Goal: Task Accomplishment & Management: Complete application form

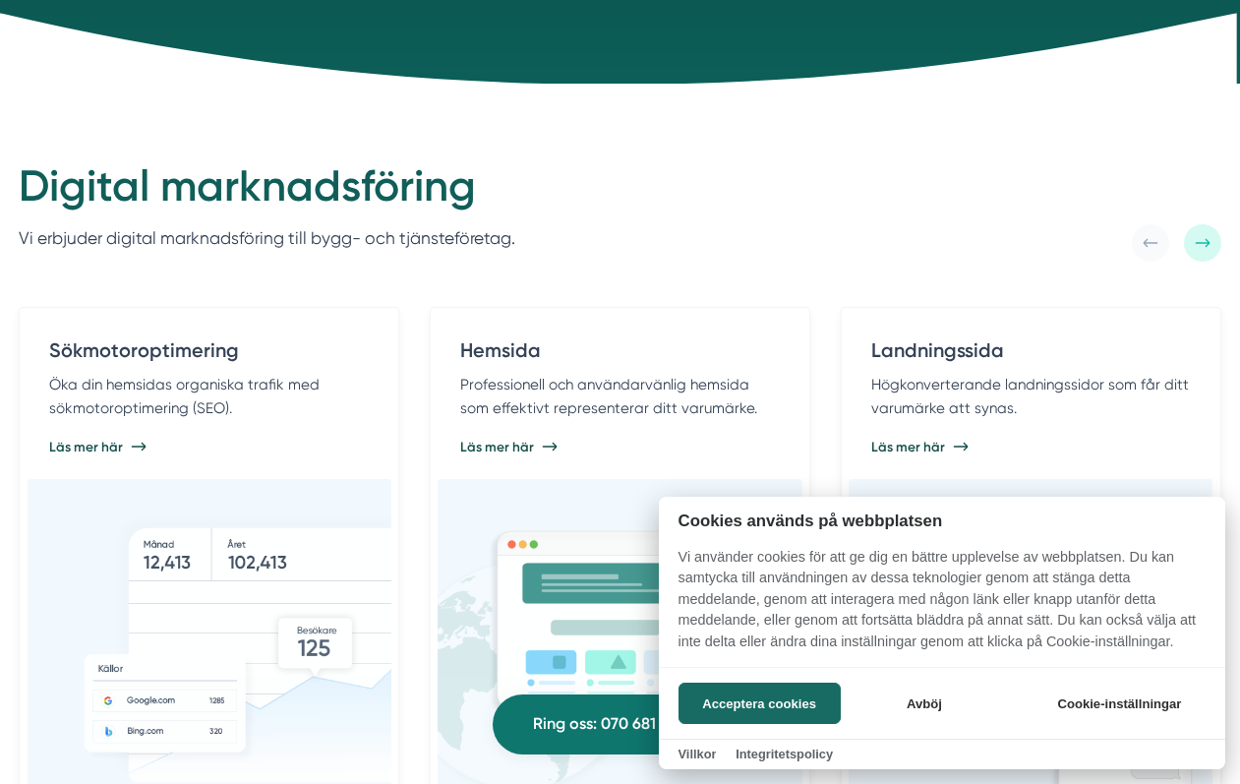
scroll to position [917, 0]
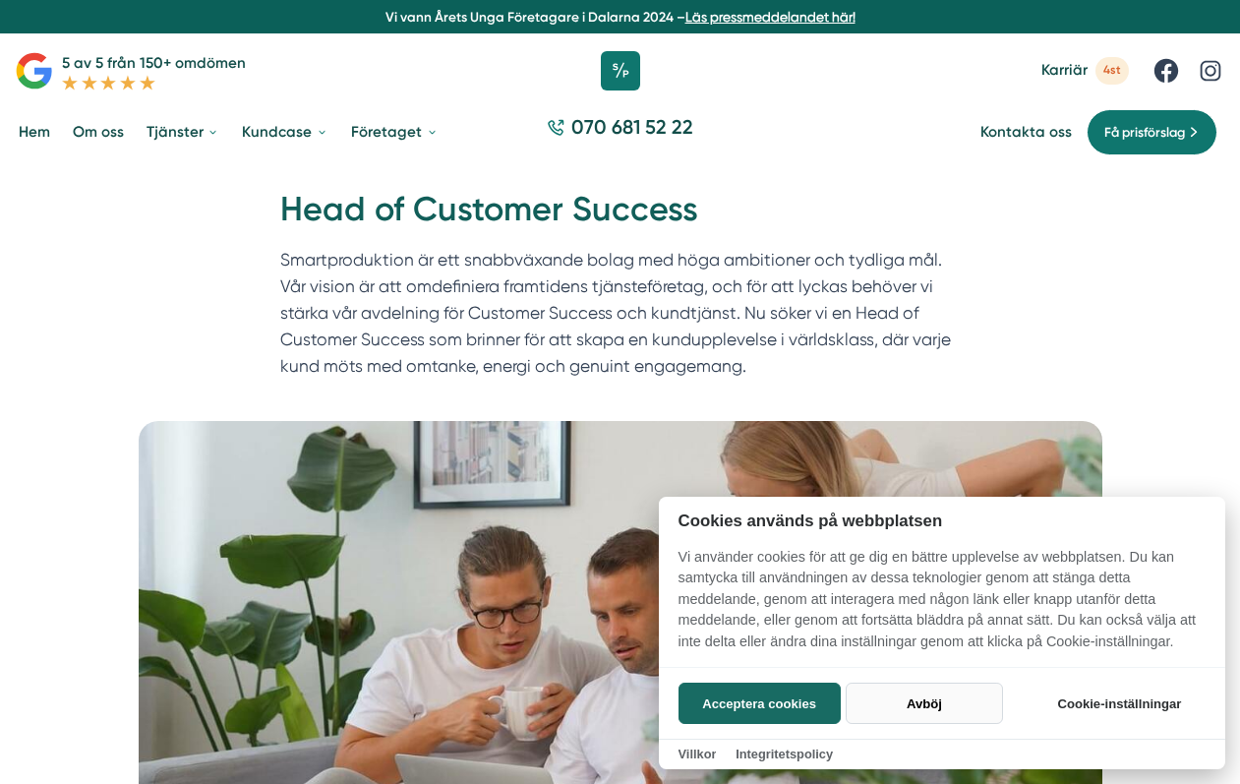
click at [938, 692] on button "Avböj" at bounding box center [924, 703] width 156 height 41
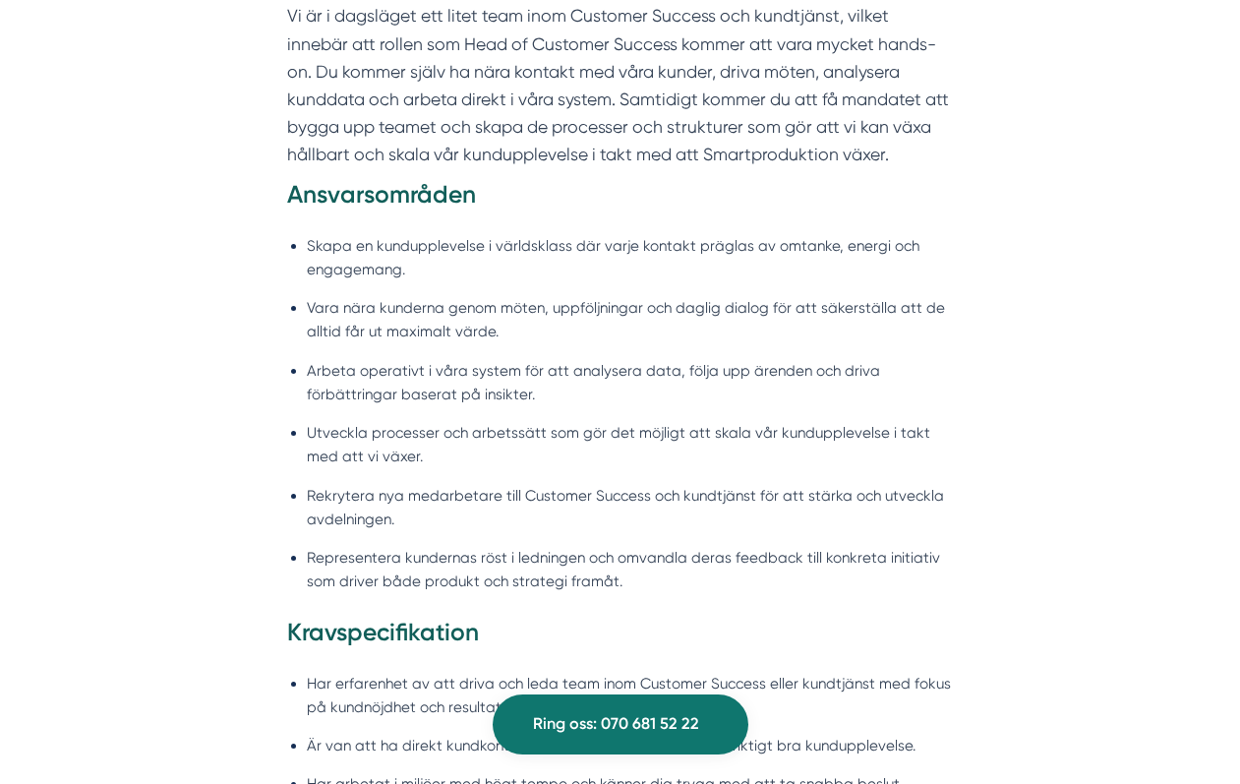
scroll to position [1379, 0]
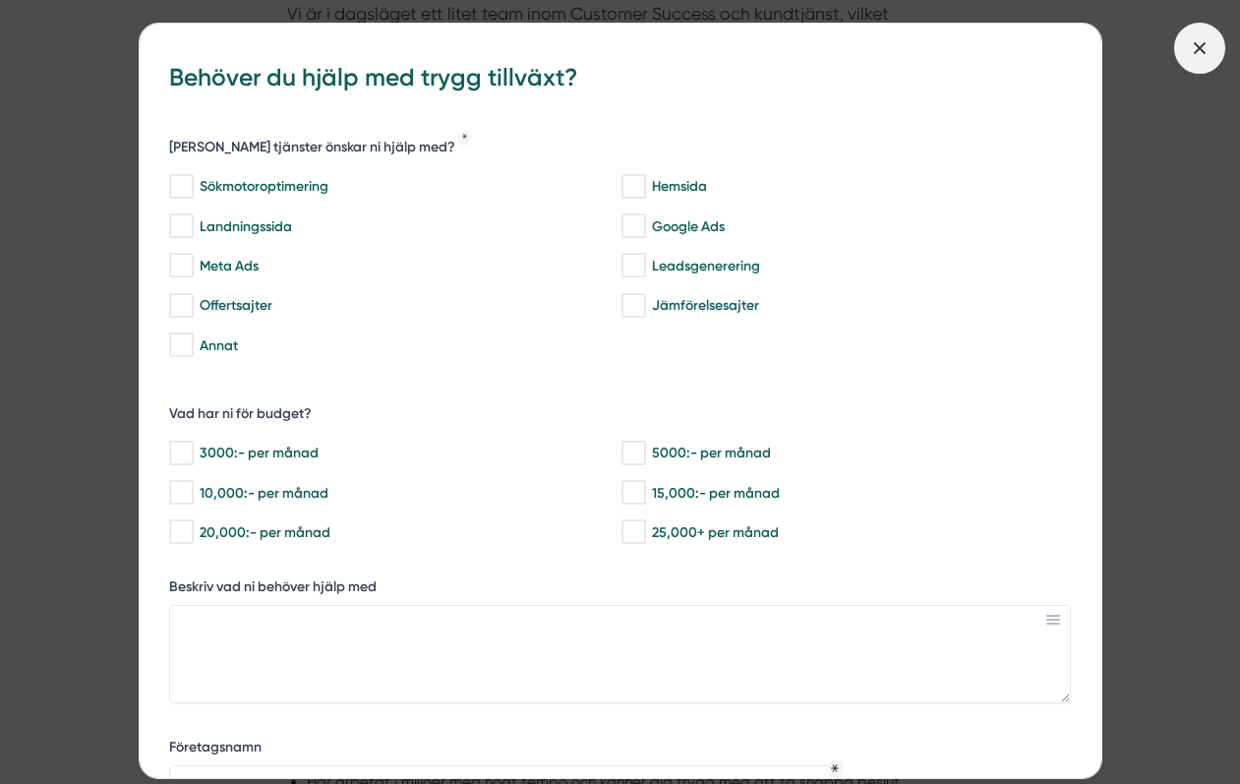
click at [1194, 53] on icon at bounding box center [1200, 48] width 22 height 22
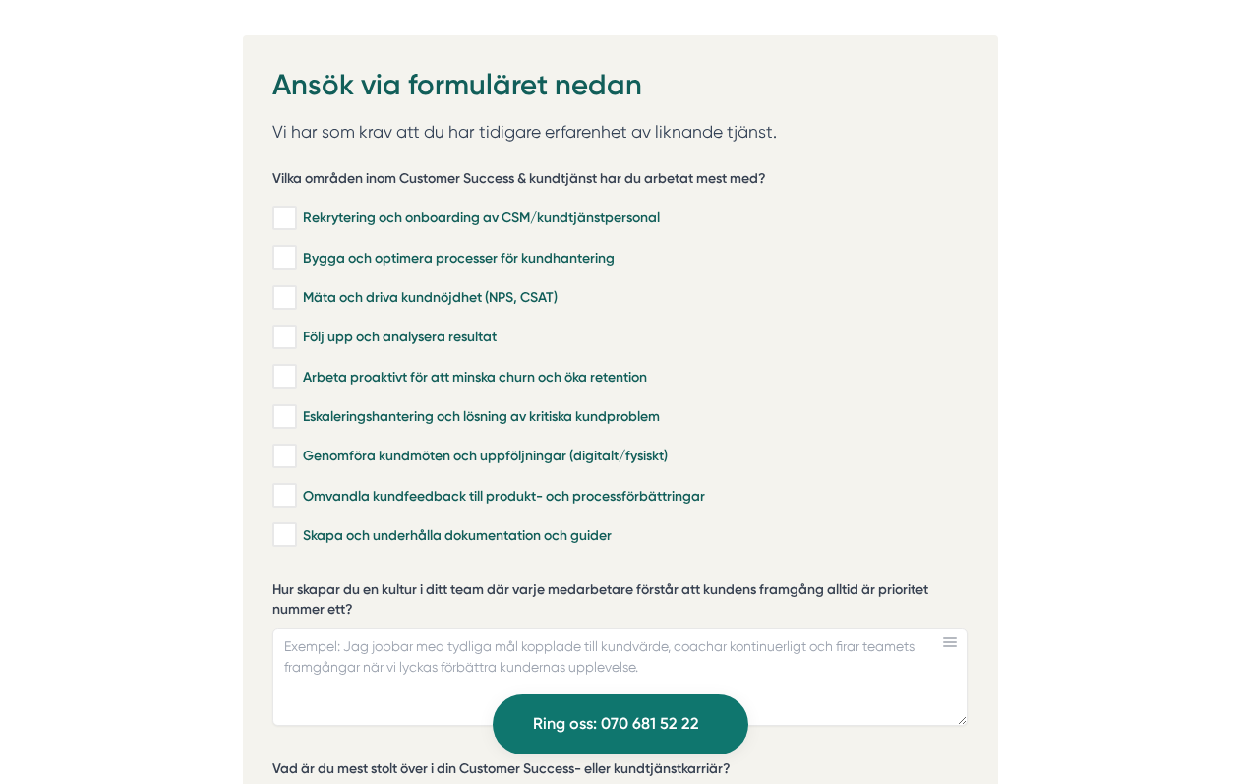
scroll to position [3896, 0]
click at [288, 208] on input "Rekrytering och onboarding av CSM/kundtjänstpersonal" at bounding box center [283, 218] width 23 height 20
checkbox input "true"
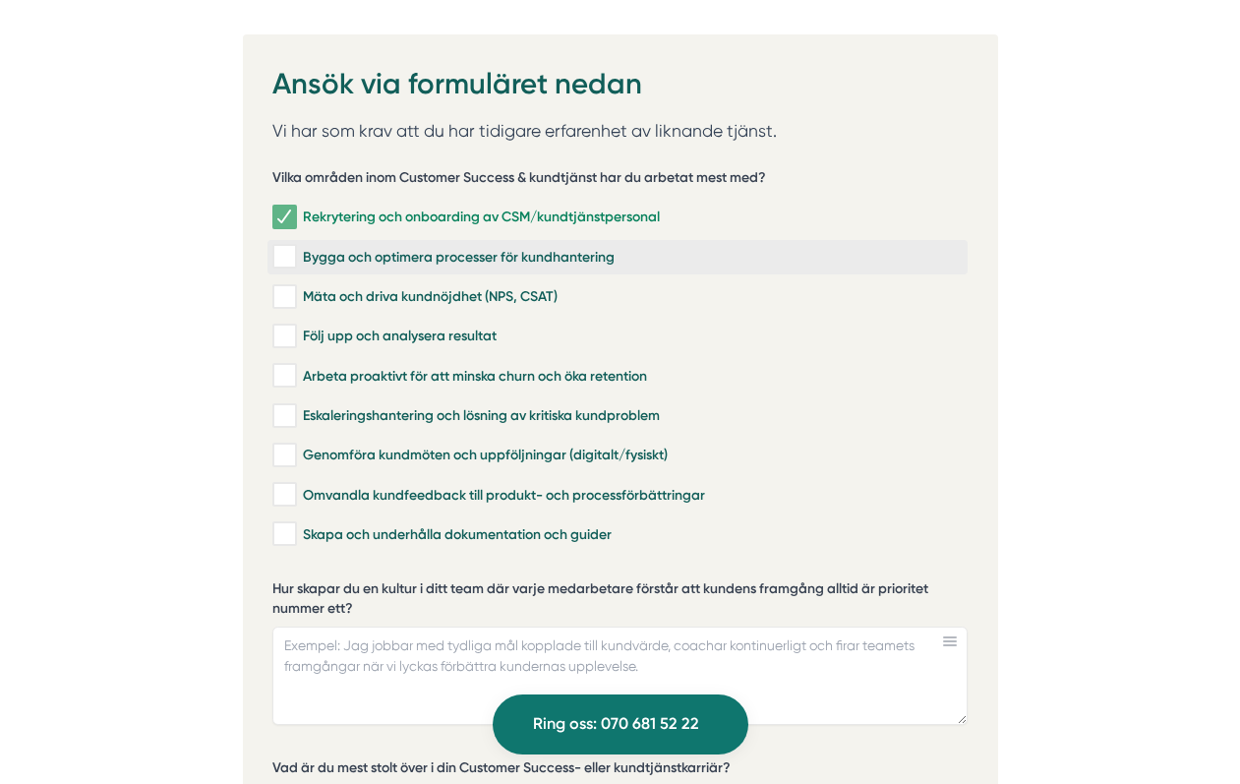
click at [285, 247] on input "Bygga och optimera processer för kundhantering" at bounding box center [283, 257] width 23 height 20
checkbox input "true"
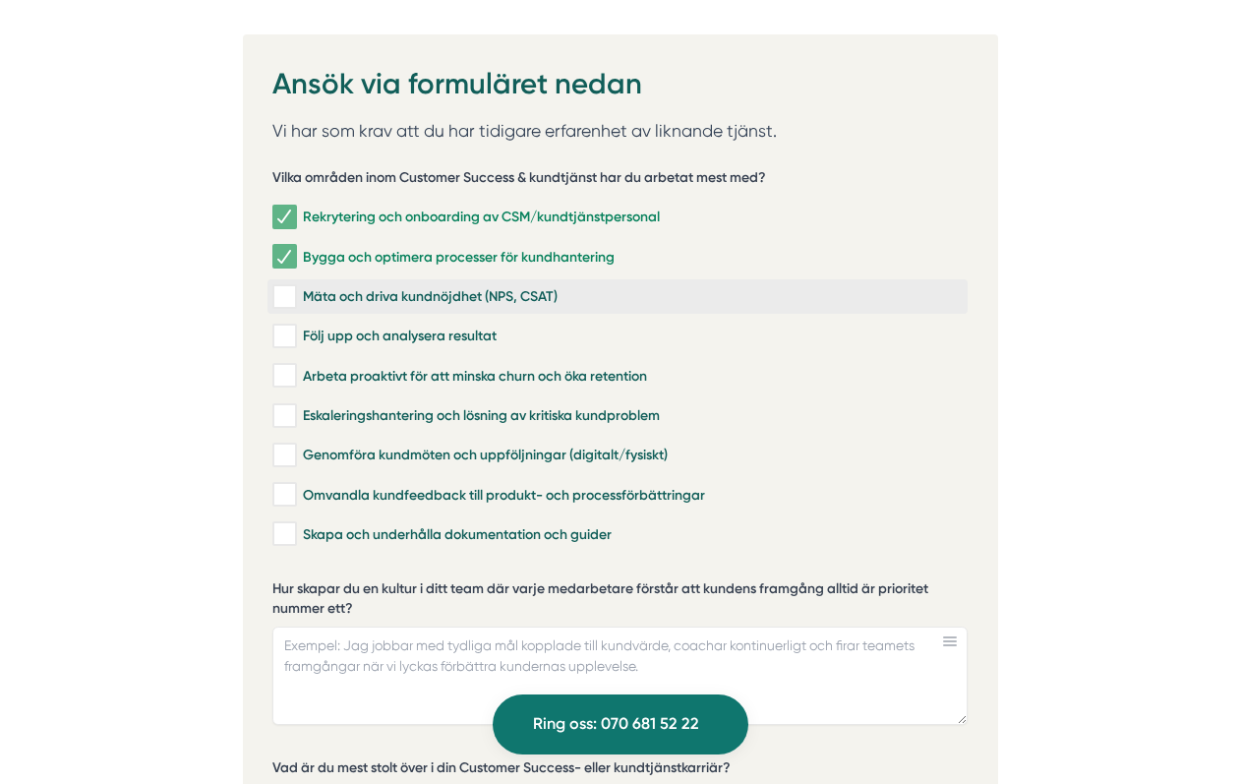
click at [285, 287] on input "Mäta och driva kundnöjdhet (NPS, CSAT)" at bounding box center [283, 297] width 23 height 20
checkbox input "true"
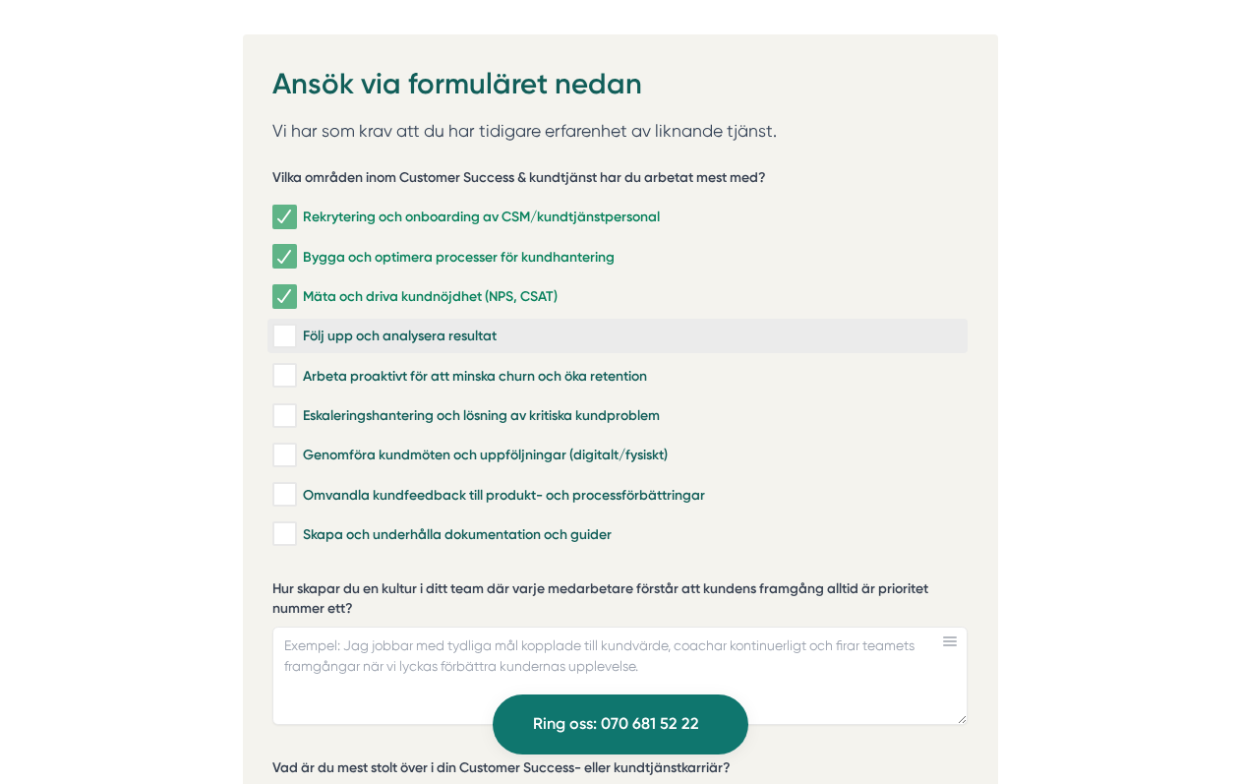
click at [286, 327] on input "Följ upp och analysera resultat" at bounding box center [283, 337] width 23 height 20
checkbox input "true"
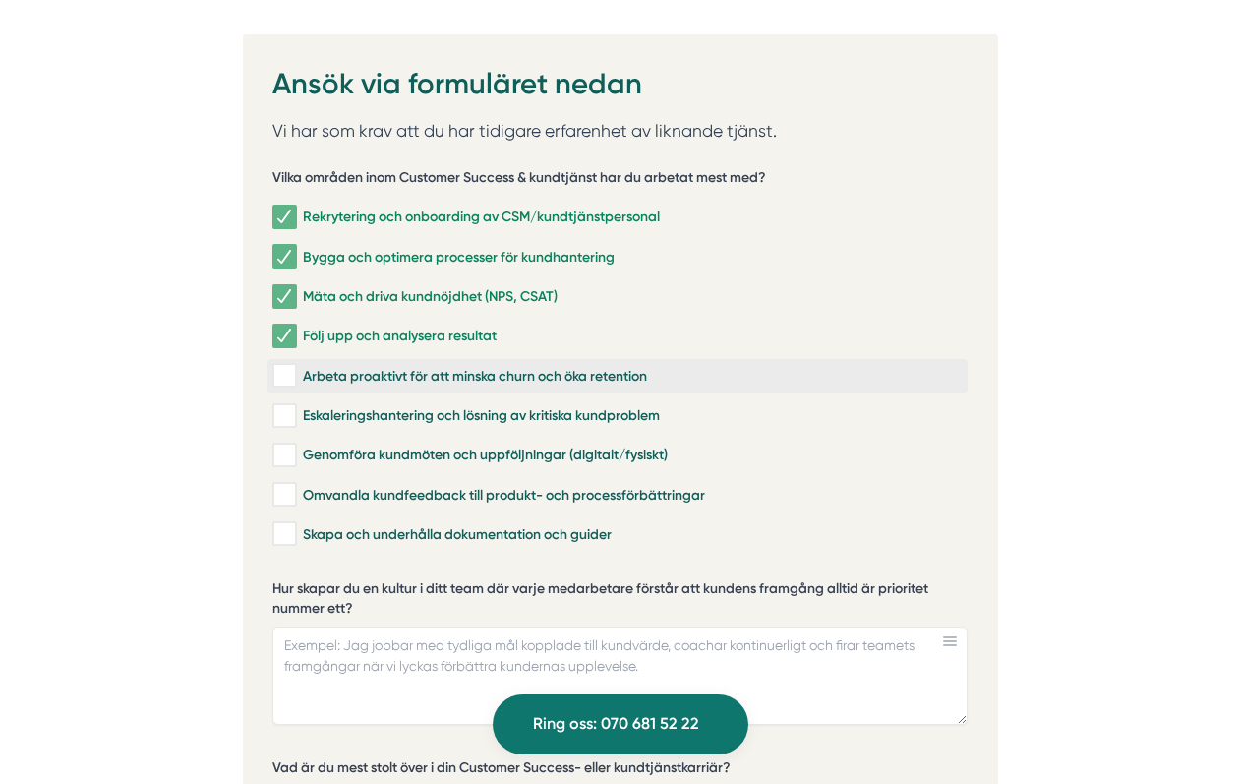
click at [287, 366] on input "Arbeta proaktivt för att minska churn och öka retention" at bounding box center [283, 376] width 23 height 20
checkbox input "true"
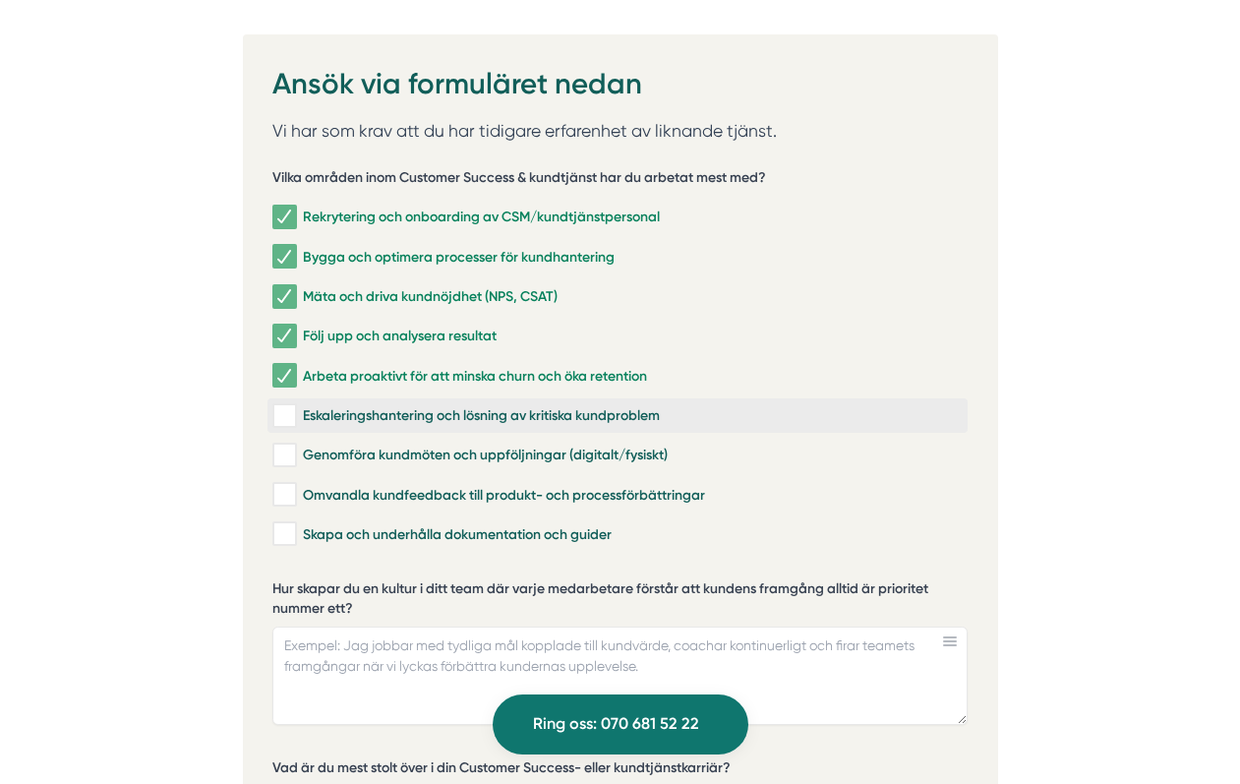
click at [288, 406] on input "Eskaleringshantering och lösning av kritiska kundproblem" at bounding box center [283, 416] width 23 height 20
checkbox input "true"
click at [288, 446] on input "Genomföra kundmöten och uppföljningar (digitalt/fysiskt)" at bounding box center [283, 456] width 23 height 20
checkbox input "true"
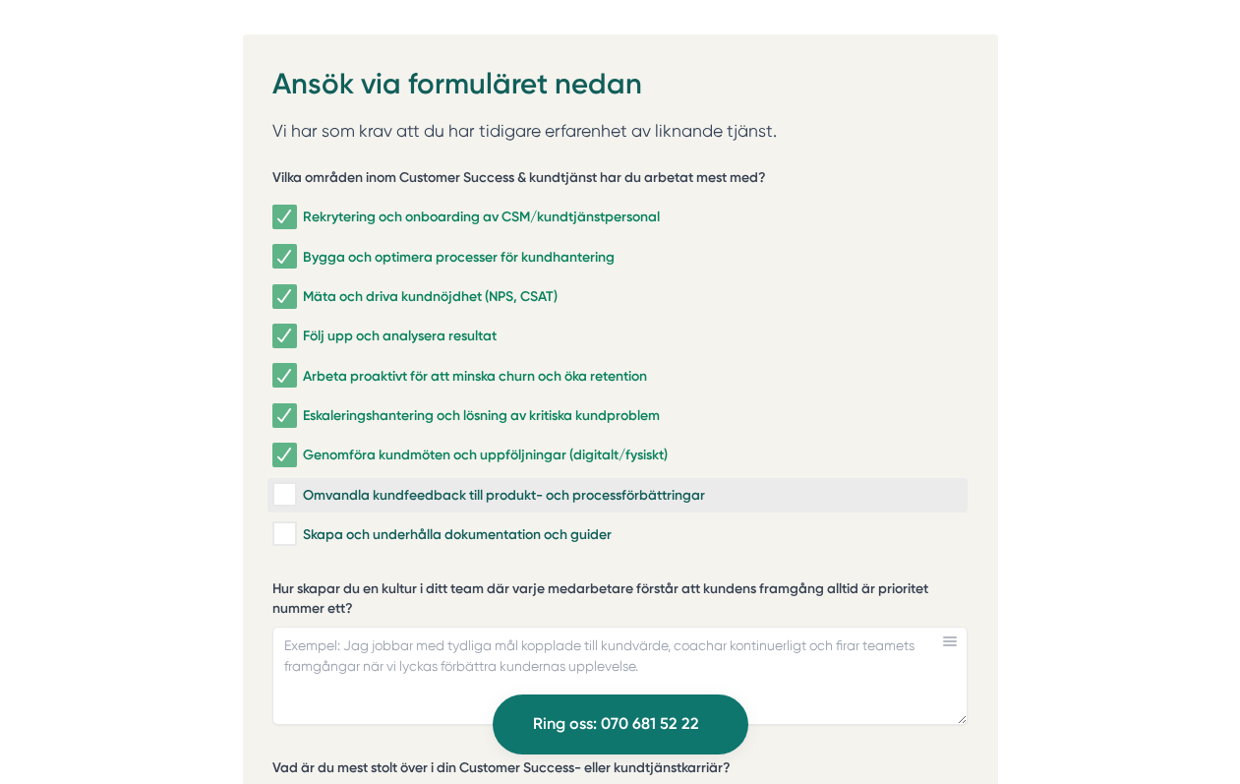
click at [286, 485] on input "Omvandla kundfeedback till produkt- och processförbättringar" at bounding box center [283, 495] width 23 height 20
checkbox input "true"
click at [286, 524] on input "Skapa och underhålla dokumentation och guider" at bounding box center [283, 534] width 23 height 20
checkbox input "true"
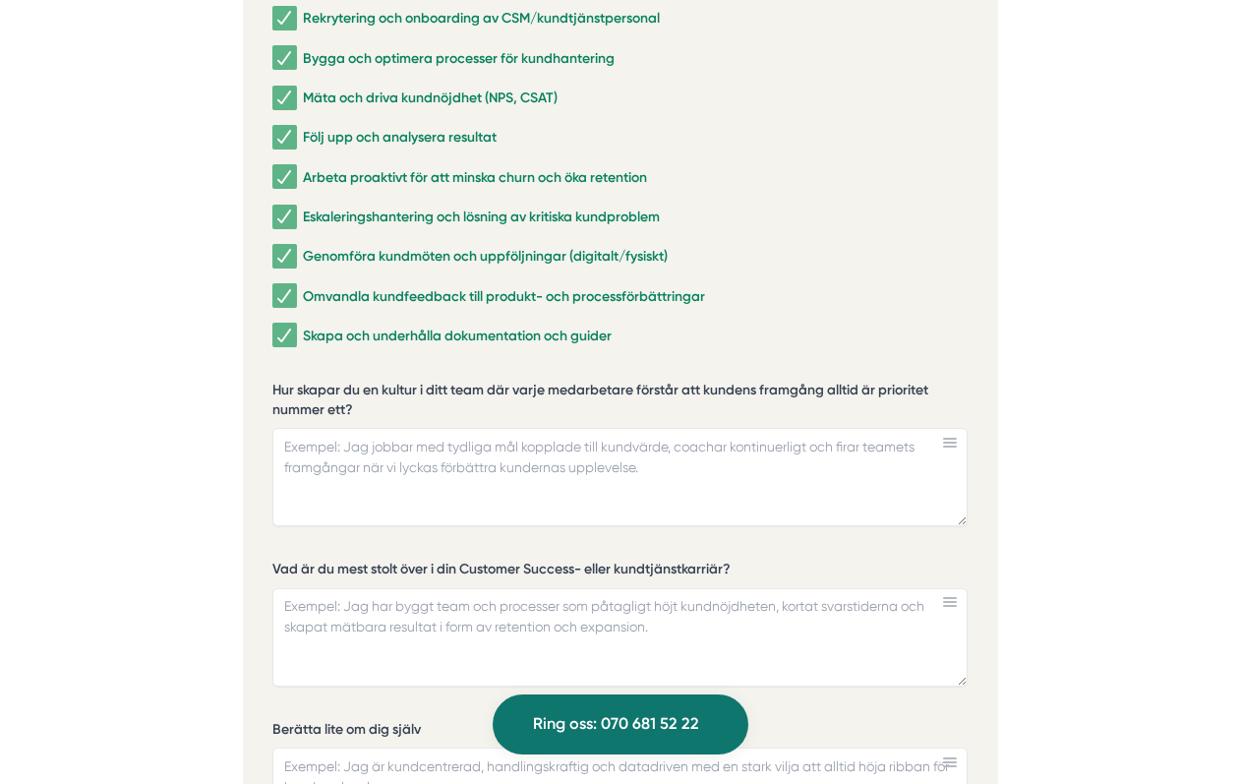
scroll to position [4096, 0]
click at [337, 427] on textarea "Hur skapar du en kultur i ditt team där varje medarbetare förstår att kundens f…" at bounding box center [619, 476] width 695 height 98
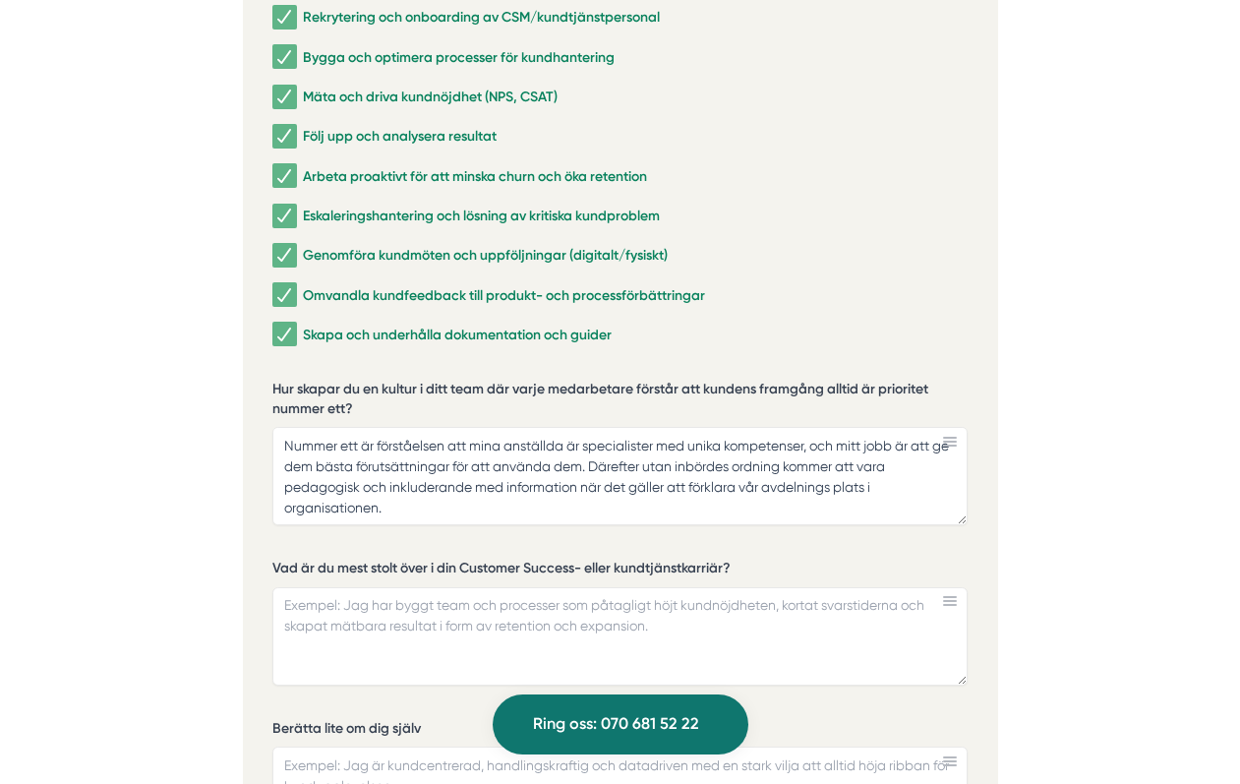
drag, startPoint x: 361, startPoint y: 360, endPoint x: 244, endPoint y: 334, distance: 119.8
click at [244, 334] on div "Ansök via formuläret nedan Vi har som krav att du har tidigare erfarenhet av li…" at bounding box center [620, 574] width 755 height 1479
click at [278, 380] on label "Hur skapar du en kultur i ditt team där varje medarbetare förstår att kundens f…" at bounding box center [619, 401] width 695 height 43
click at [278, 427] on textarea "Nummer ett är förståelsen att mina anställda är specialister med unika kompeten…" at bounding box center [619, 476] width 695 height 98
drag, startPoint x: 278, startPoint y: 342, endPoint x: 308, endPoint y: 342, distance: 29.5
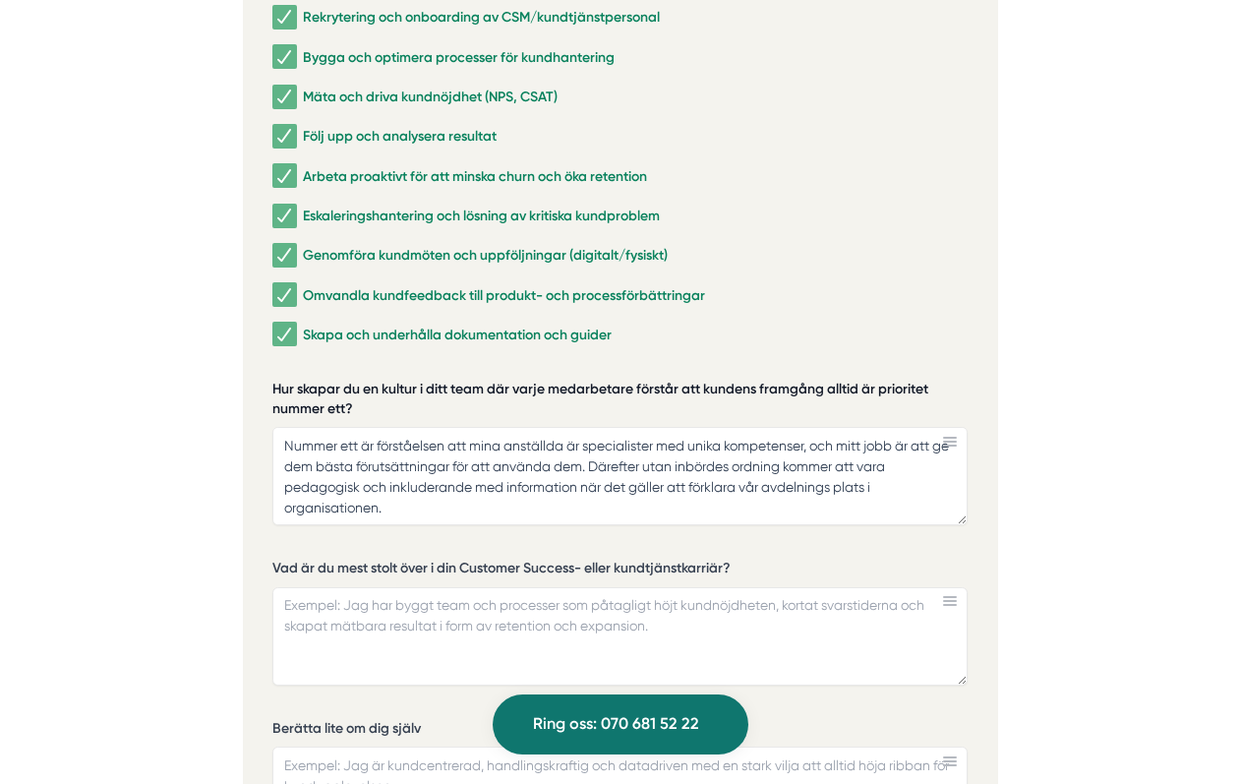
click at [308, 380] on label "Hur skapar du en kultur i ditt team där varje medarbetare förstår att kundens f…" at bounding box center [619, 401] width 695 height 43
click at [308, 427] on textarea "Nummer ett är förståelsen att mina anställda är specialister med unika kompeten…" at bounding box center [619, 476] width 695 height 98
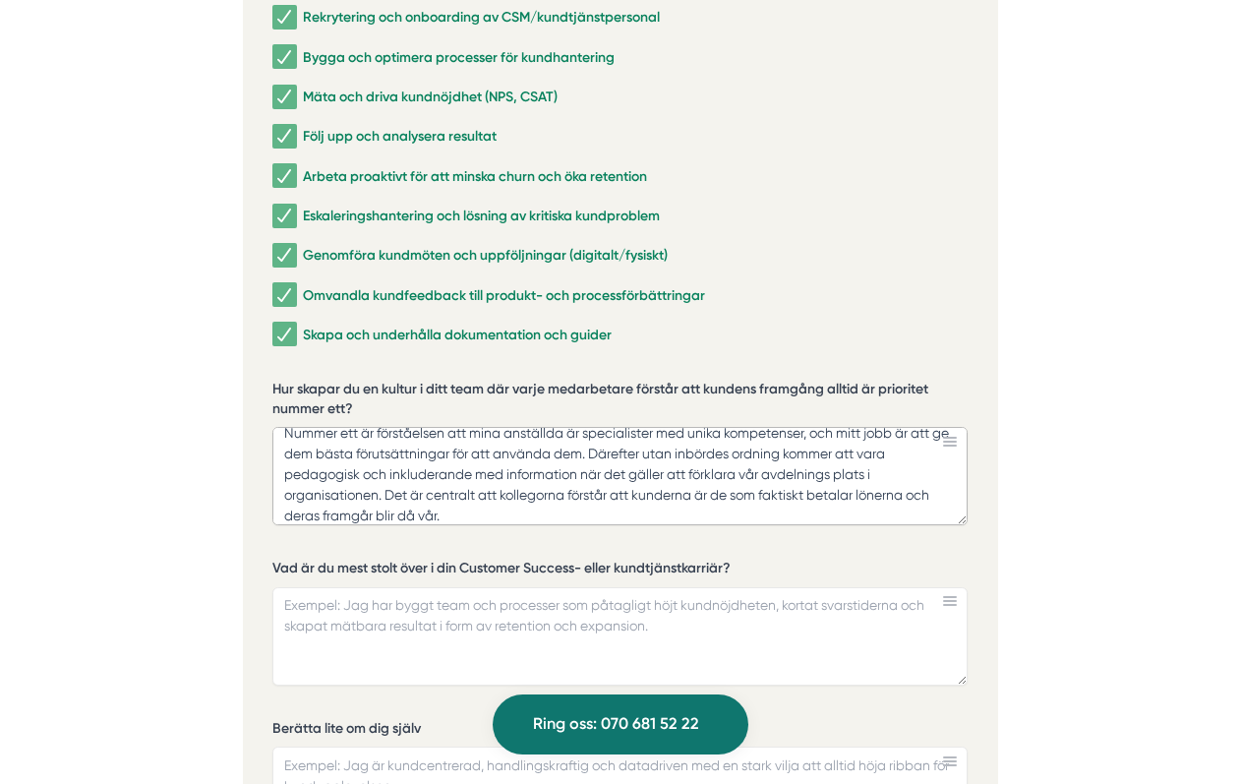
paste textarea "Jag skapar en kultur där kundens framgång är högsta prioritet genom att tydligg…"
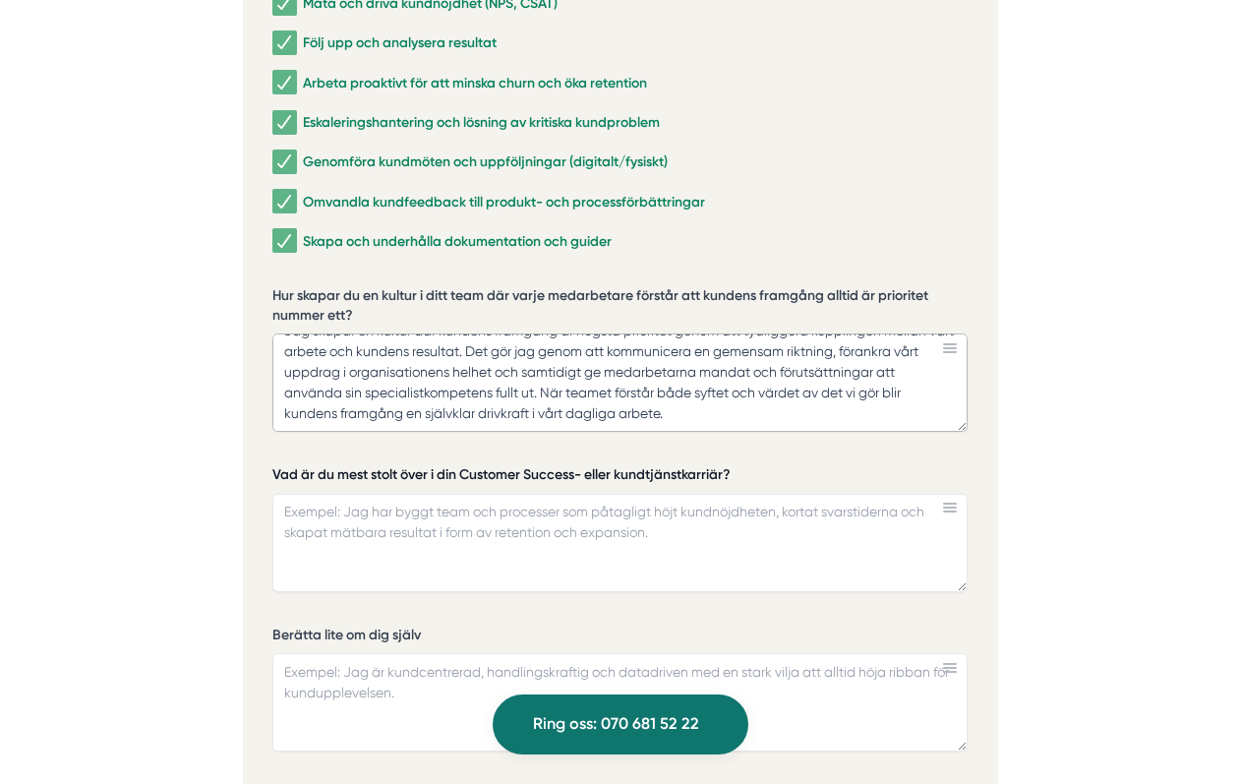
scroll to position [4195, 0]
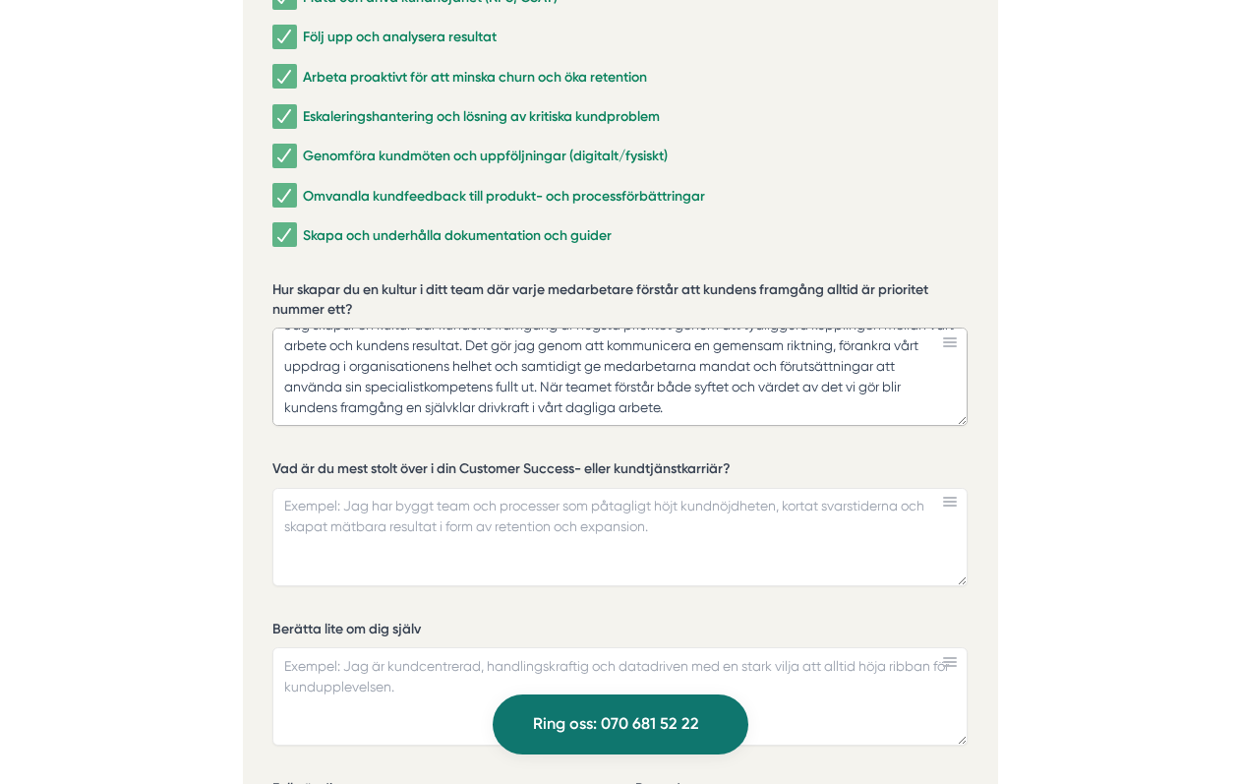
type textarea "Jag skapar en kultur där kundens framgång är högsta prioritet genom att tydligg…"
click at [517, 488] on textarea "Vad är du mest stolt över i din Customer Success- eller kundtjänstkarriär?" at bounding box center [619, 537] width 695 height 98
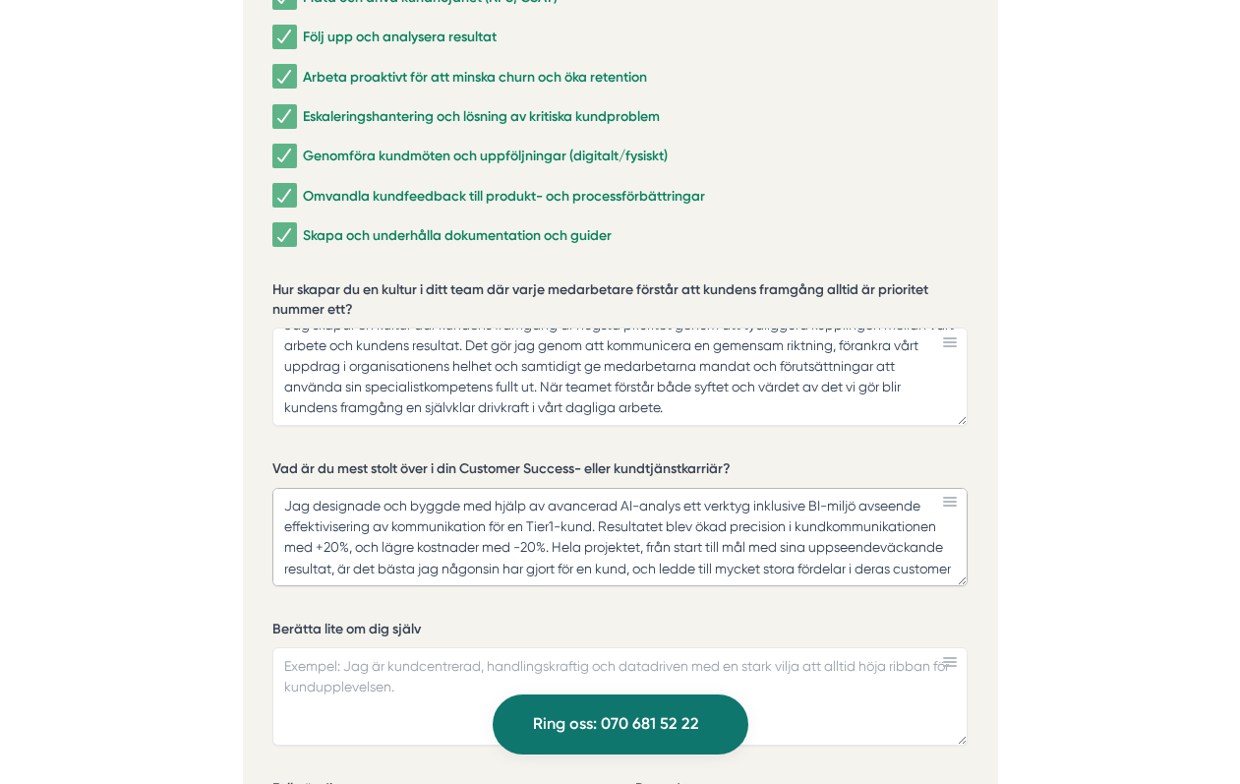
scroll to position [12, 0]
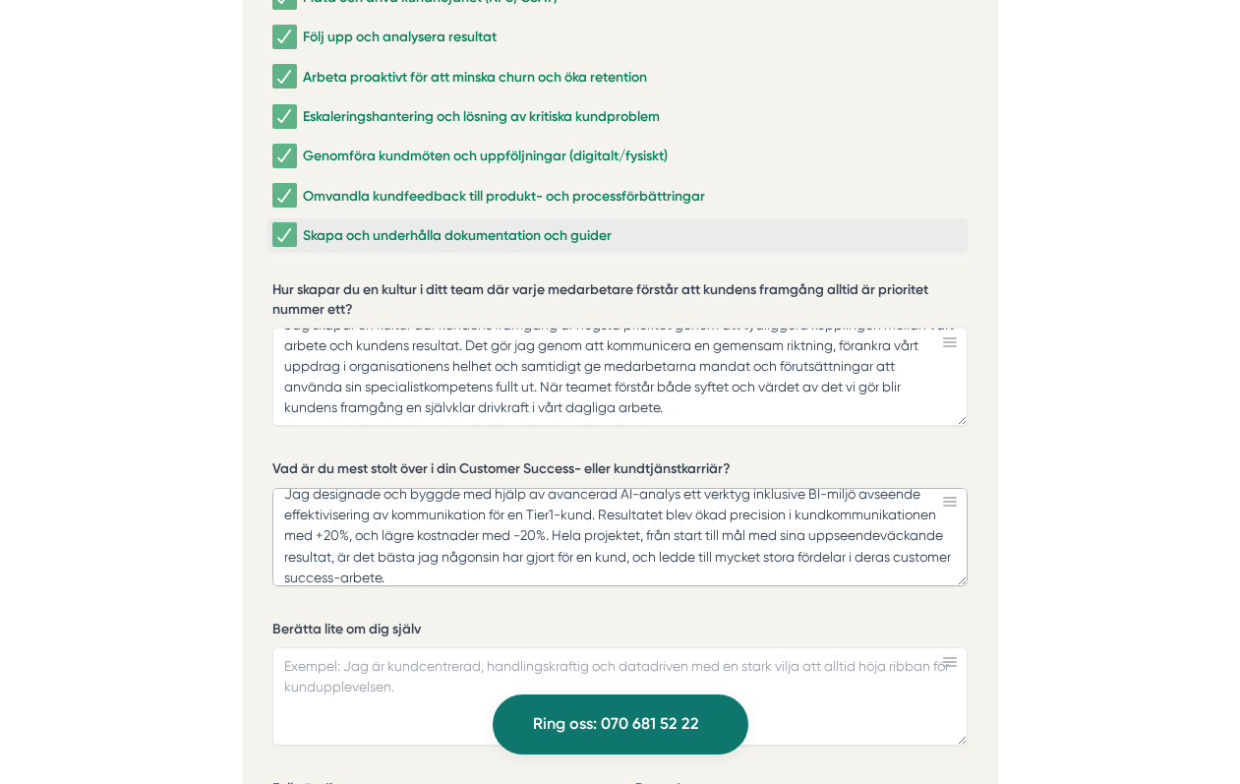
paste textarea "är mest stolt över att ha designat och byggt ett AI-drivet verktyg med tillhöra…"
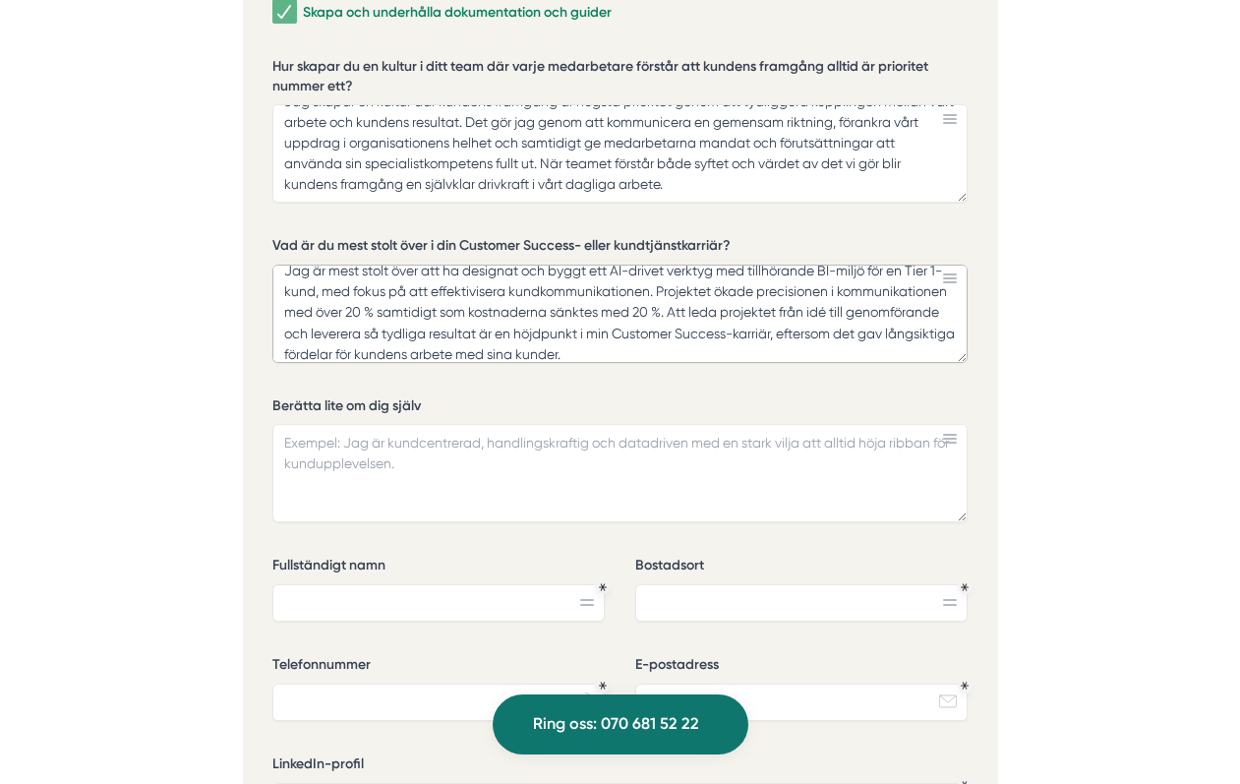
scroll to position [4466, 0]
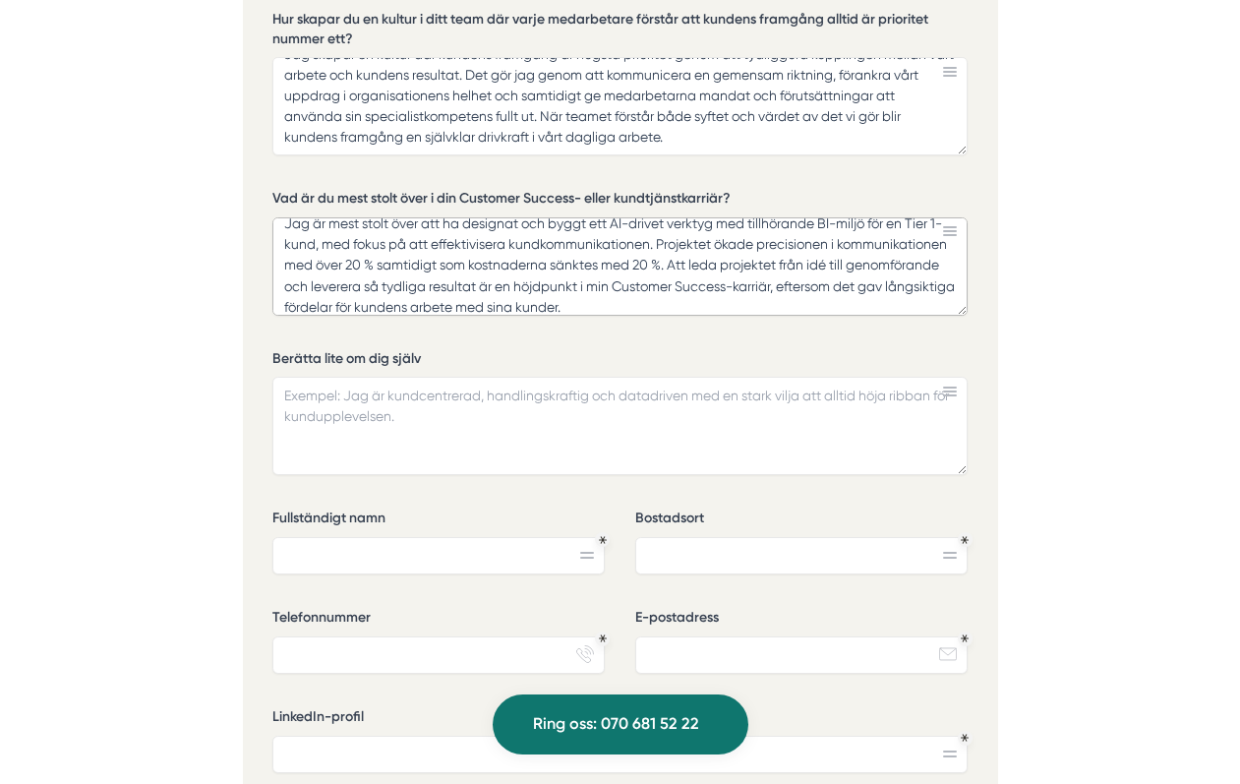
type textarea "Jag är mest stolt över att ha designat och byggt ett AI-drivet verktyg med till…"
click at [362, 377] on textarea "Berätta lite om dig själv" at bounding box center [619, 426] width 695 height 98
paste textarea "Jag har en bakgrund inom Customer Success där jag både har byggt team och utvec…"
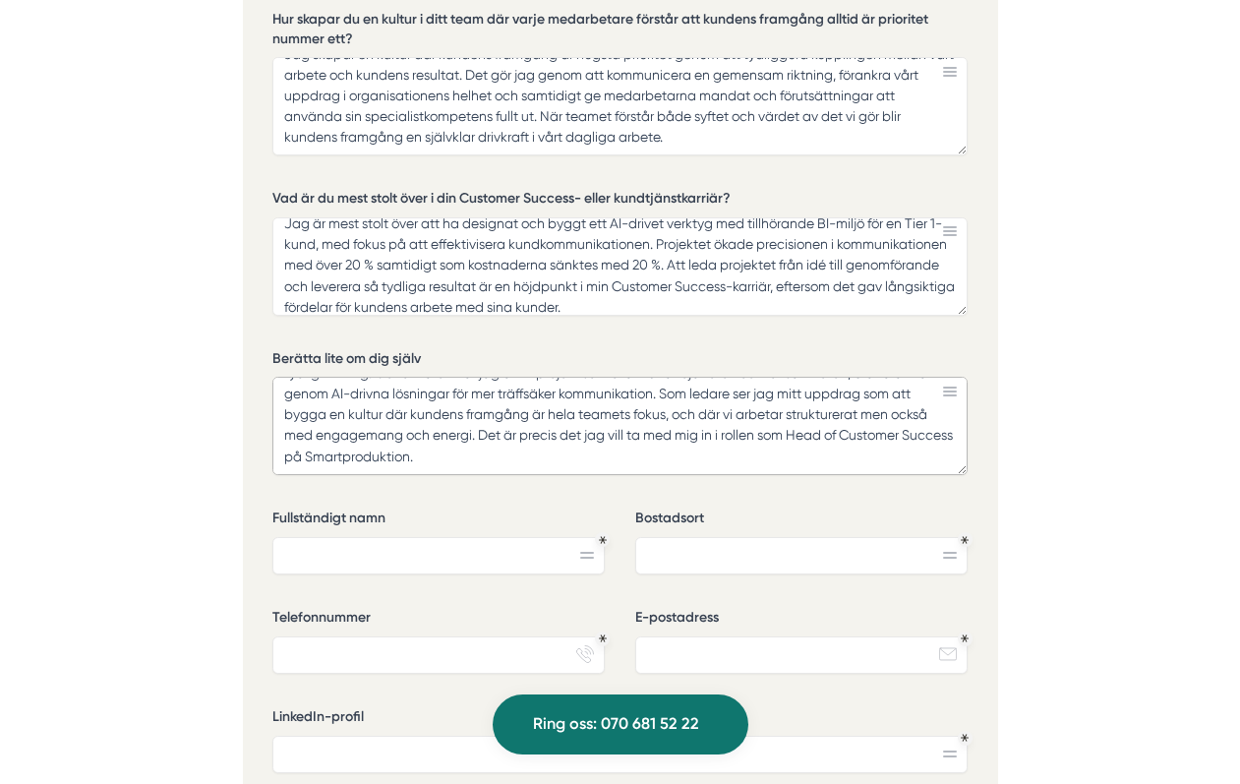
scroll to position [0, 0]
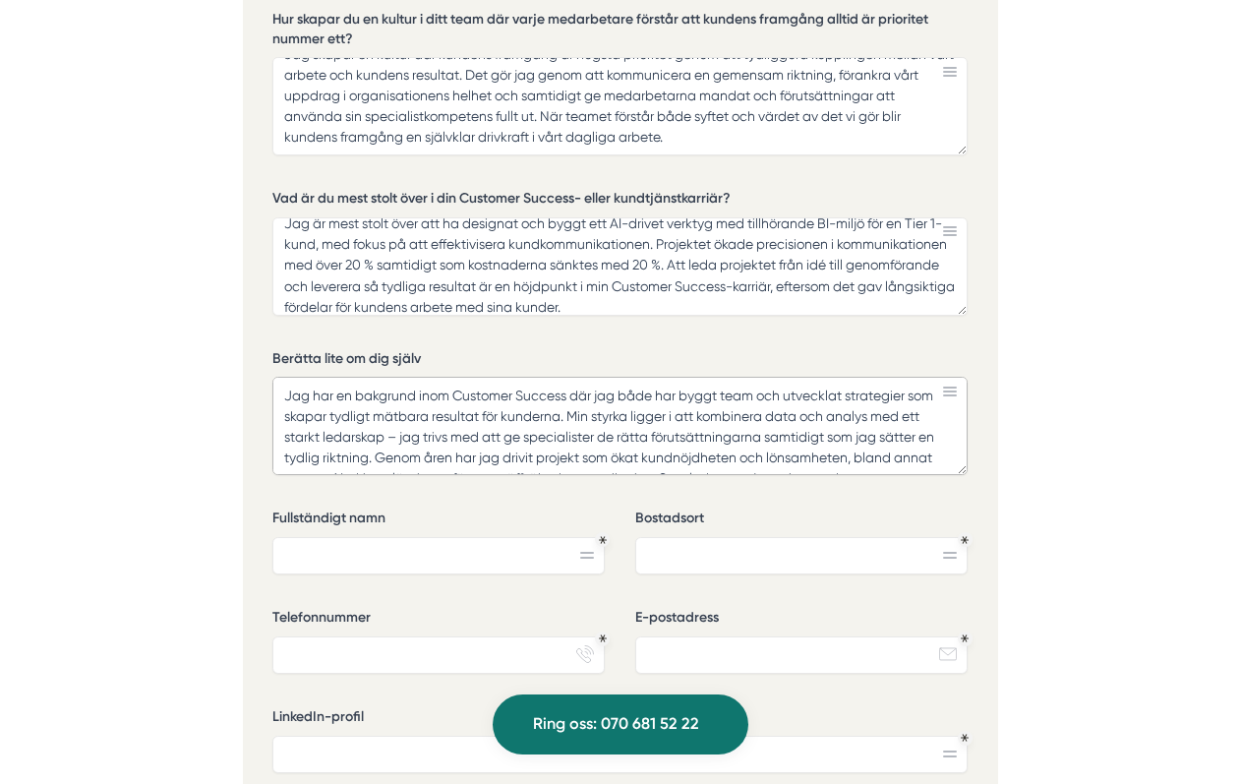
click at [572, 377] on textarea "Jag har en bakgrund inom Customer Success där jag både har byggt team och utvec…" at bounding box center [619, 426] width 695 height 98
type textarea "Jag har en bakgrund inom Customer Success och Customer Experience där jag både …"
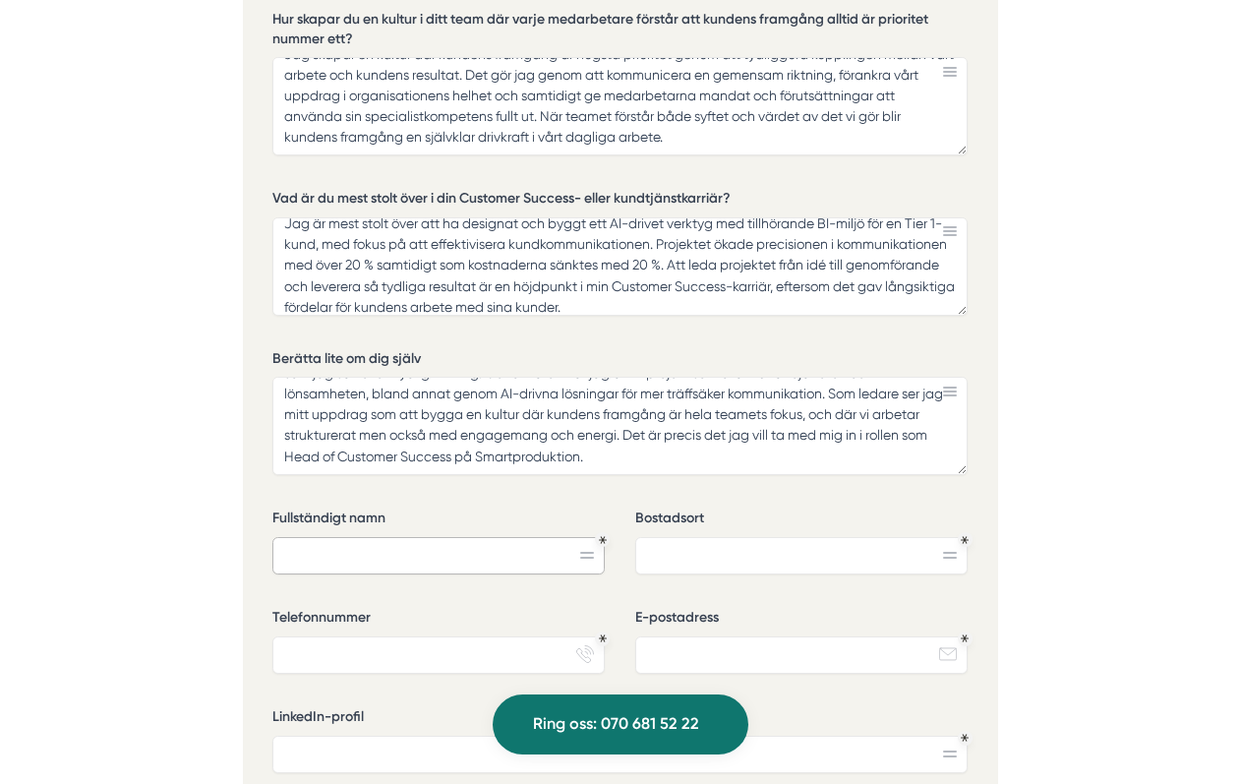
click at [485, 537] on input "Fullständigt namn" at bounding box center [438, 555] width 332 height 37
type input "Johan Lindgren"
type input "Stockholm"
type input "0706433095"
type input "jalindgren@gmail.com"
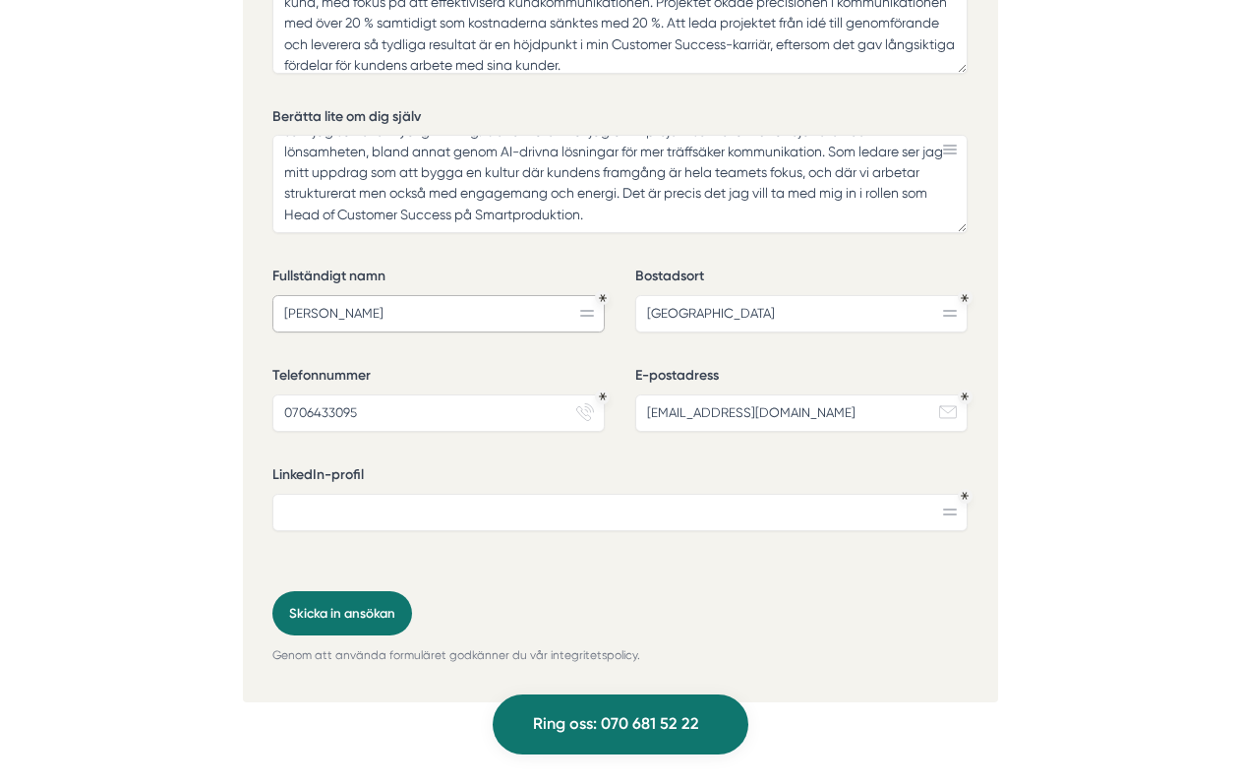
scroll to position [4714, 0]
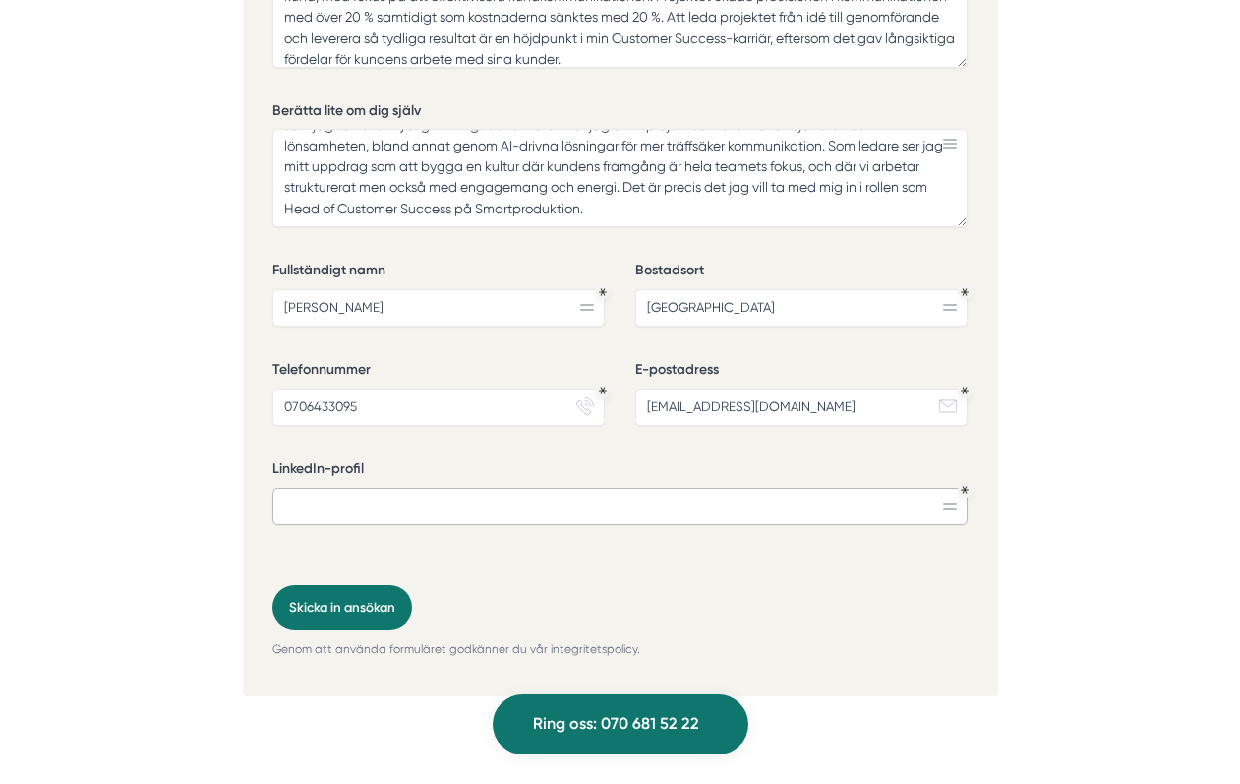
click at [453, 488] on input "LinkedIn-profil" at bounding box center [619, 506] width 695 height 37
paste input "https://www.linkedin.com/in/johan-a-lindgren/"
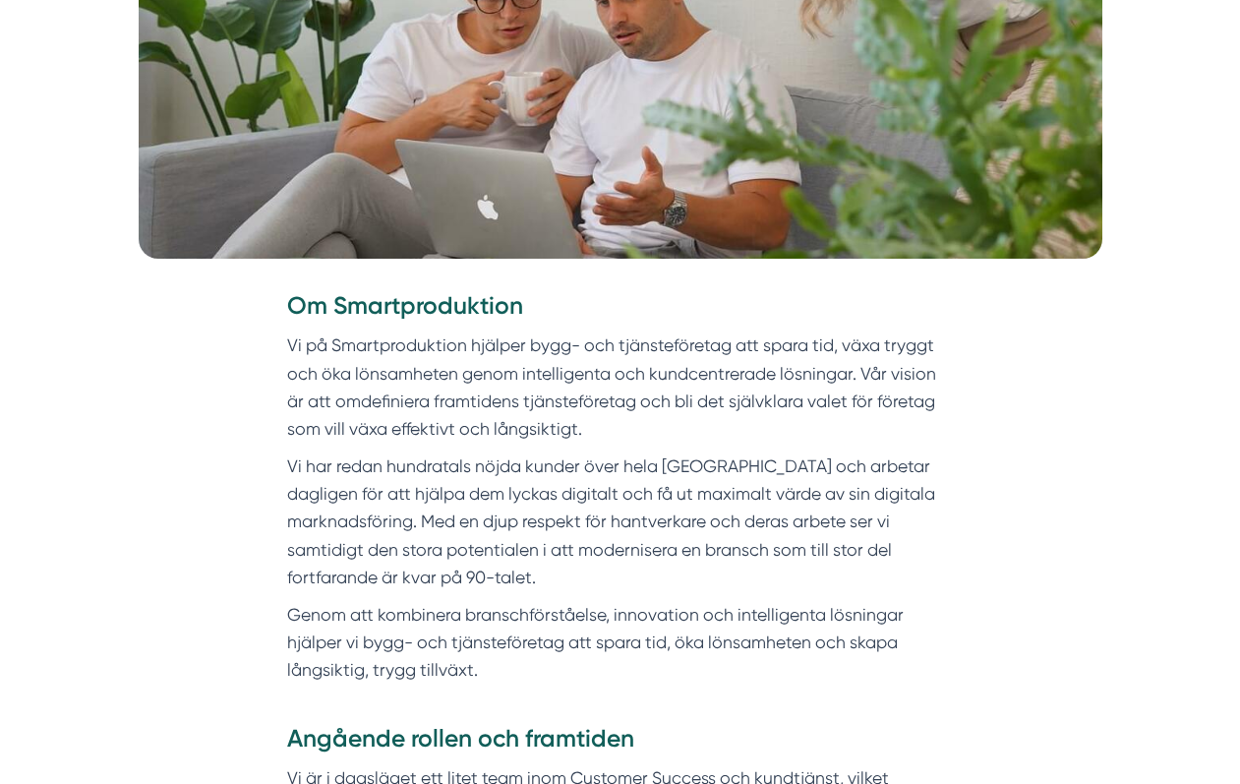
scroll to position [616, 0]
type input "https://www.linkedin.com/in/johan-a-lindgren/"
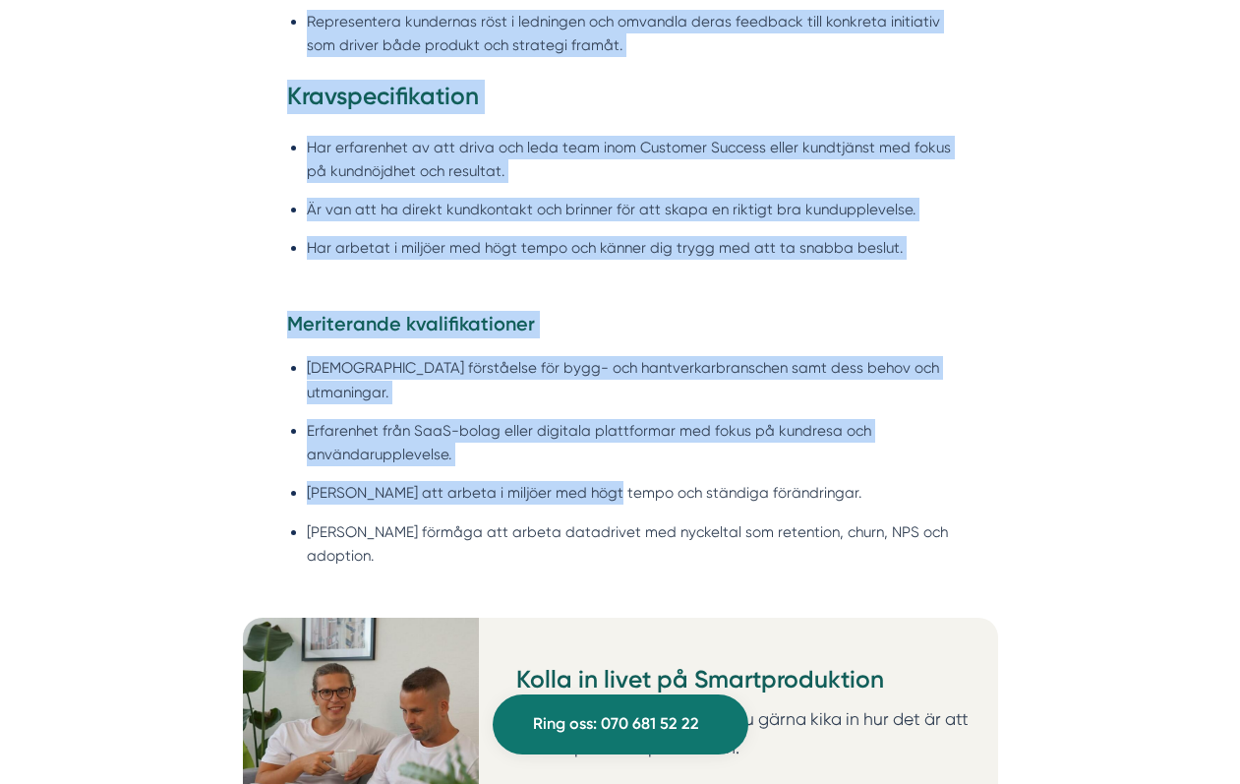
scroll to position [1924, 0]
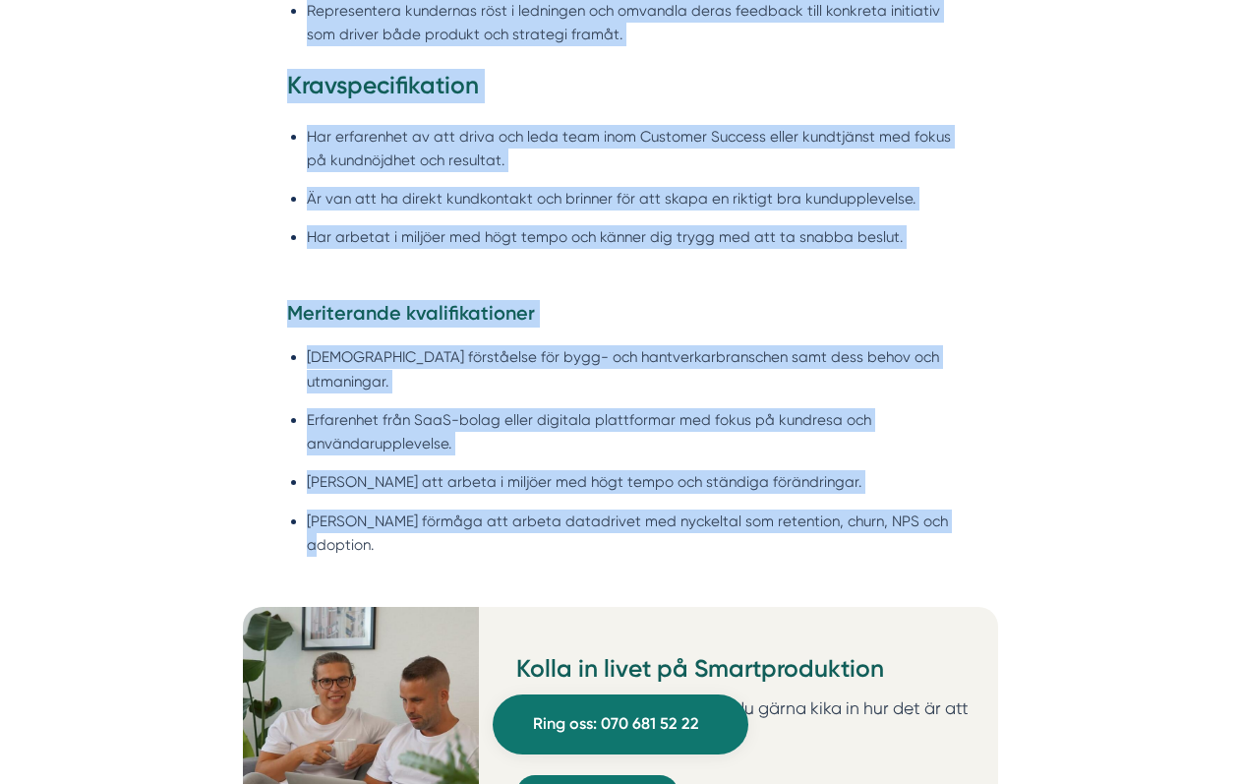
drag, startPoint x: 290, startPoint y: 306, endPoint x: 942, endPoint y: 495, distance: 678.9
copy div "Om Smartproduktion Vi på Smartproduktion hjälper bygg- och tjänsteföretag att s…"
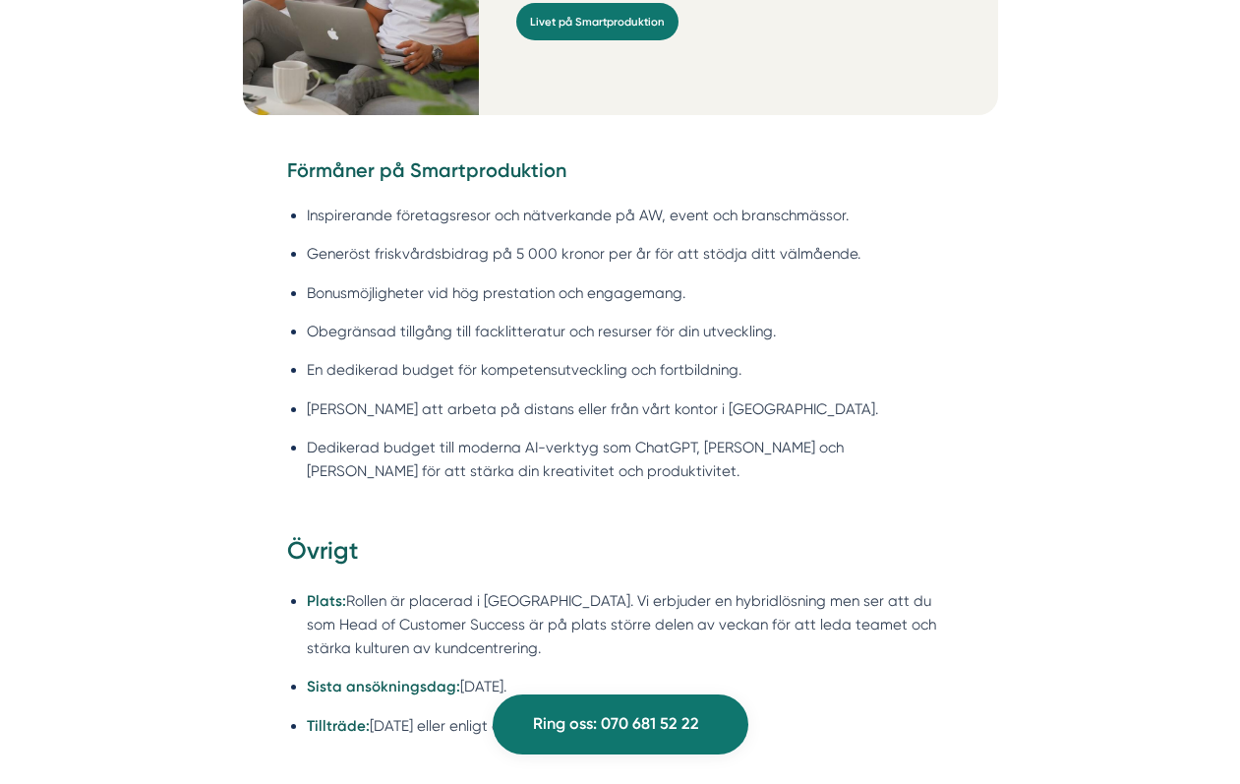
scroll to position [2700, 0]
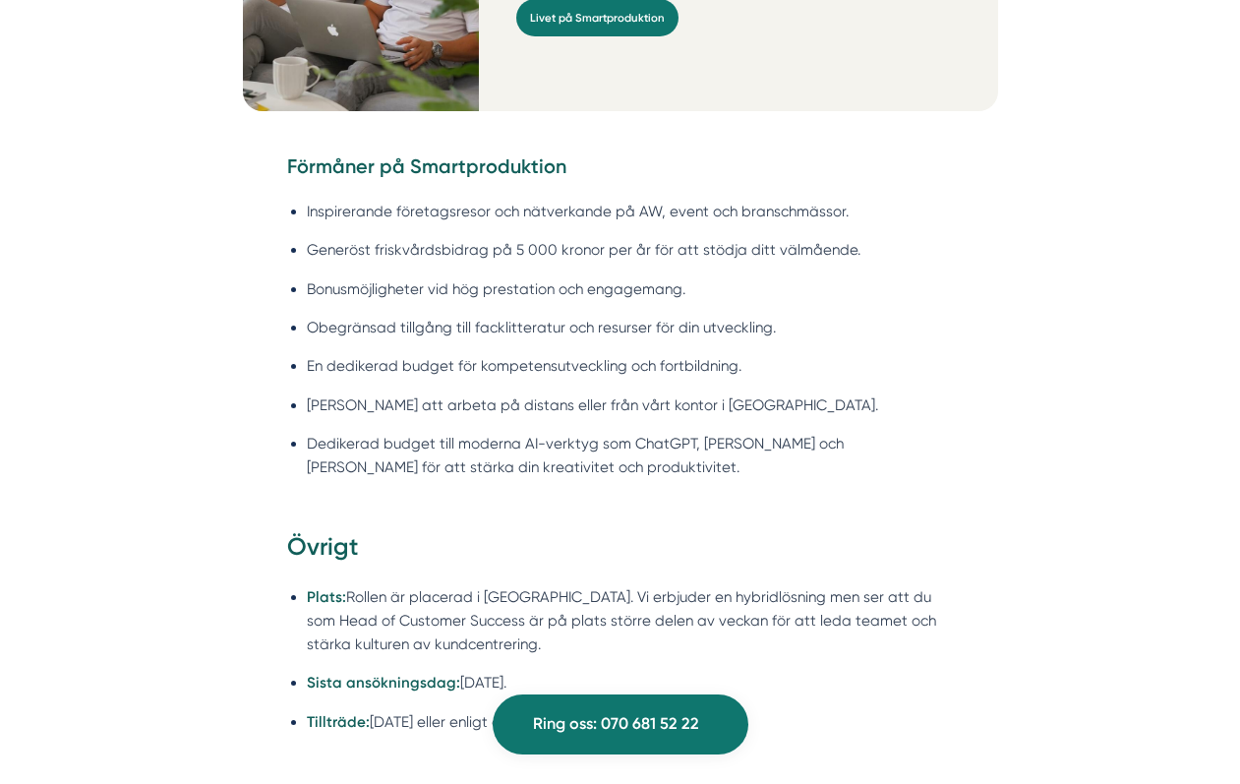
drag, startPoint x: 285, startPoint y: 120, endPoint x: 826, endPoint y: 673, distance: 773.5
click at [826, 673] on div "Om Smartproduktion Vi på Smartproduktion hjälper bygg- och tjänsteföretag att s…" at bounding box center [620, 471] width 1195 height 4534
copy div "Förmåner på Smartproduktion Inspirerande företagsresor och nätverkande på AW, e…"
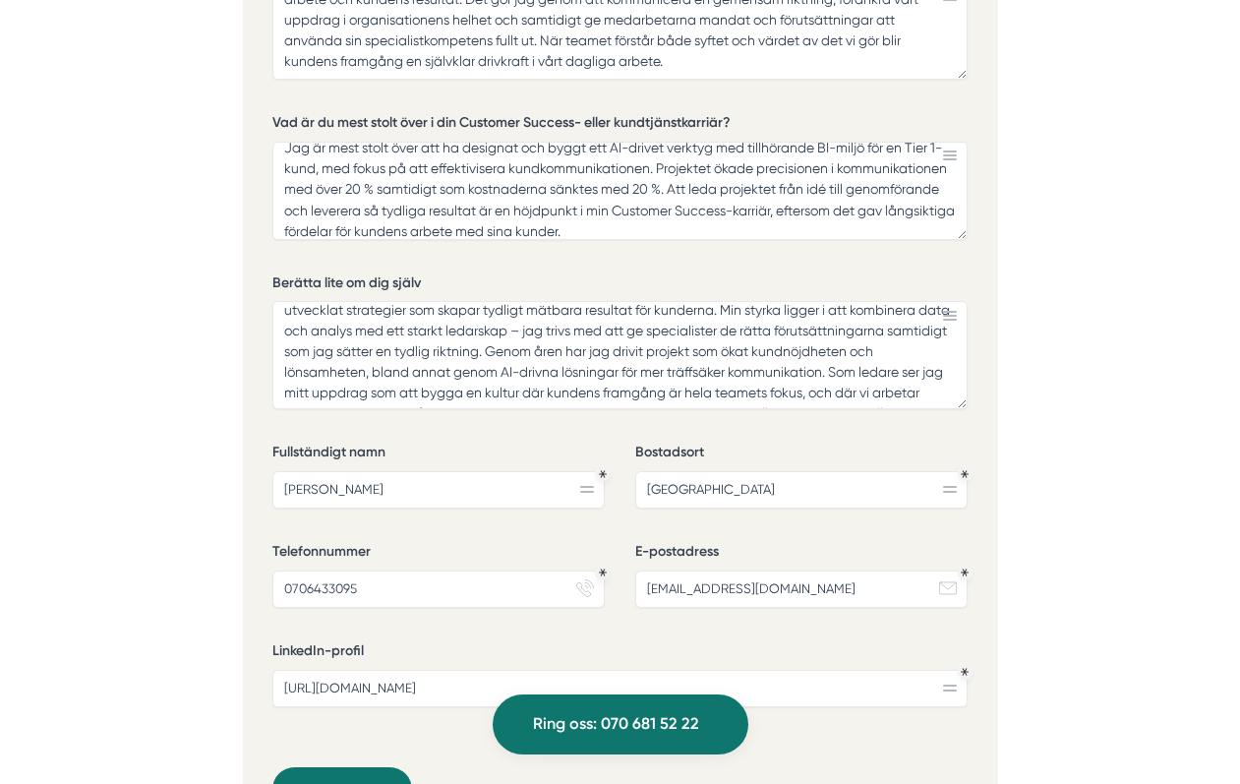
scroll to position [0, 0]
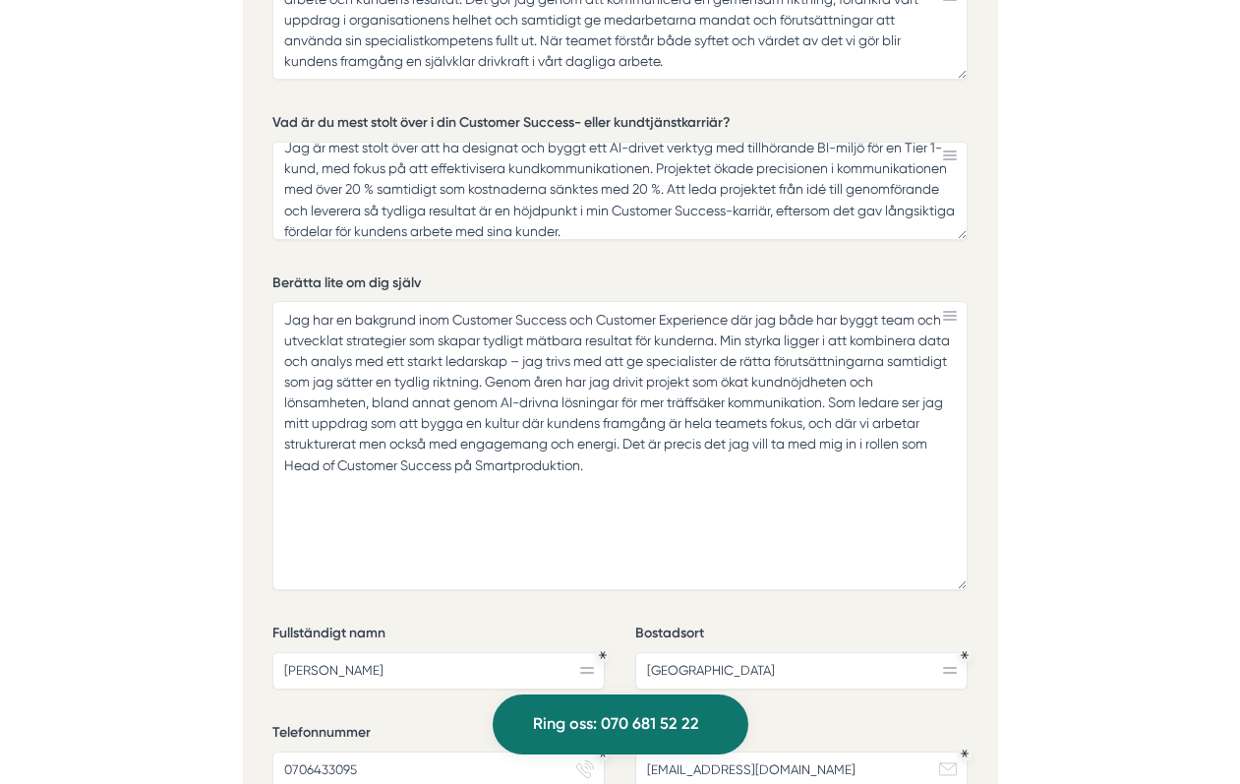
drag, startPoint x: 960, startPoint y: 344, endPoint x: 967, endPoint y: 536, distance: 191.9
click at [967, 536] on textarea "Jag har en bakgrund inom Customer Success och Customer Experience där jag både …" at bounding box center [619, 445] width 695 height 289
drag, startPoint x: 456, startPoint y: 354, endPoint x: 826, endPoint y: 361, distance: 369.9
click at [826, 361] on textarea "Jag har en bakgrund inom Customer Success och Customer Experience där jag både …" at bounding box center [619, 445] width 695 height 289
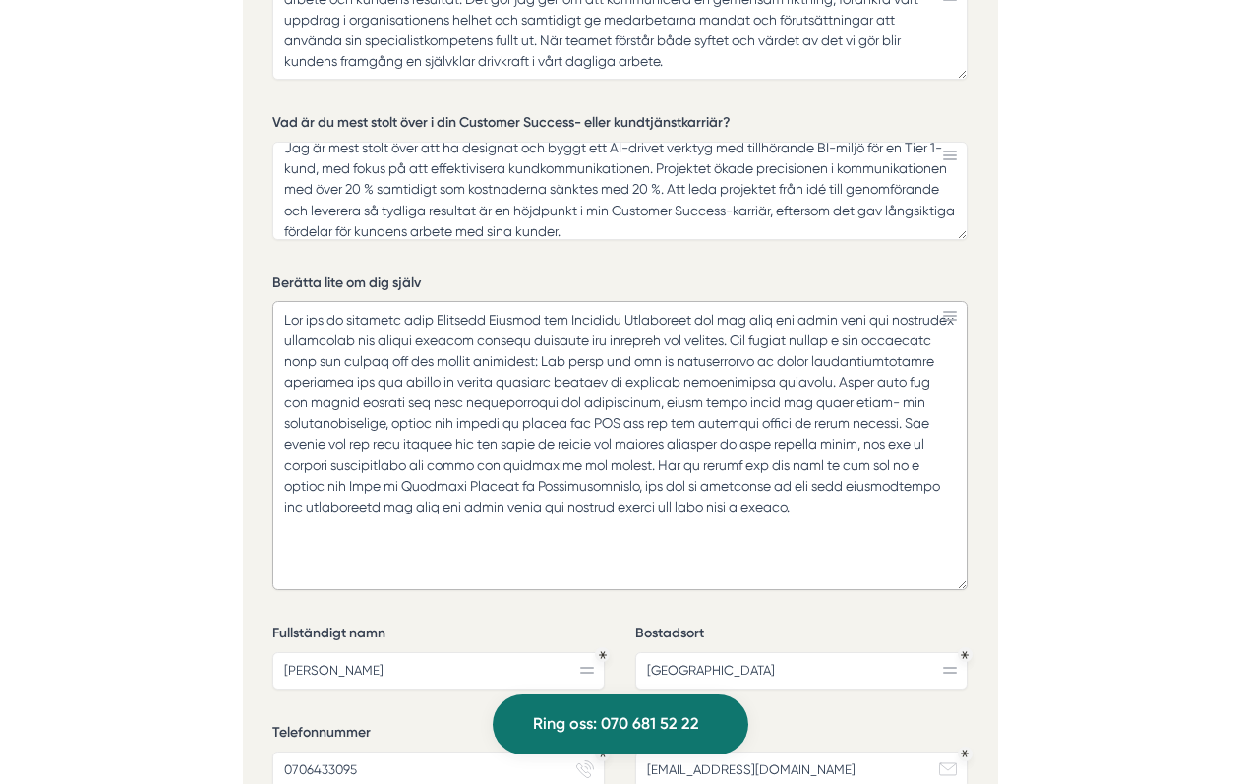
paste textarea "yggt team och utvecklat strategier som gett mätbara resultat för både kunder oc…"
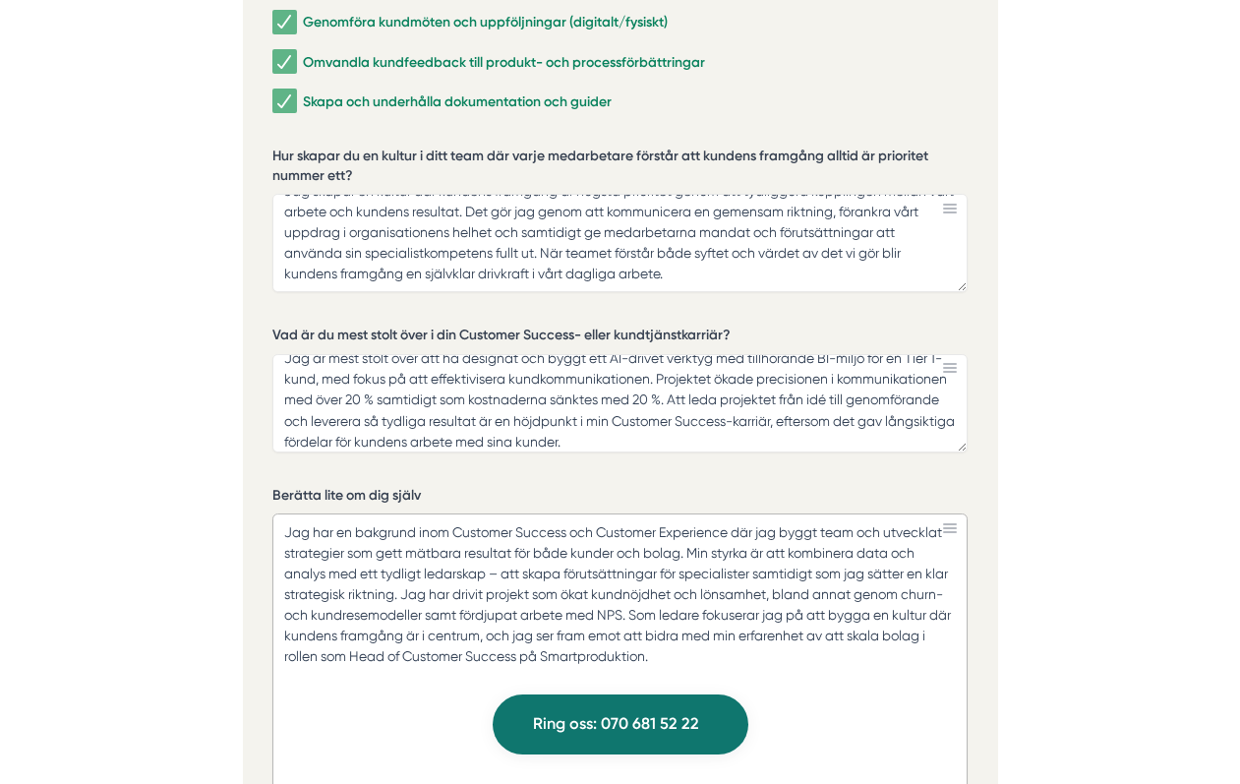
scroll to position [17, 0]
click at [603, 513] on textarea "Jag har en bakgrund inom Customer Success och Customer Experience där jag byggt…" at bounding box center [619, 657] width 695 height 289
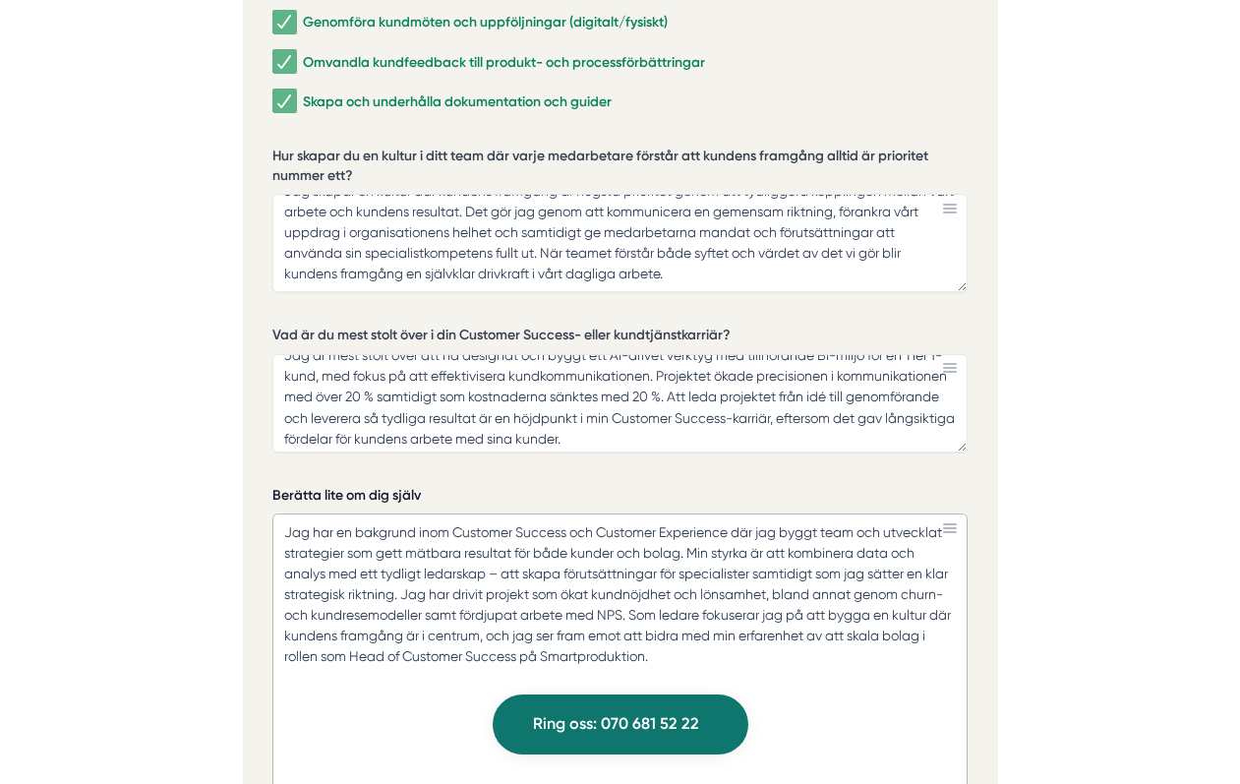
paste textarea "Som ledare fokuserar jag på att bygga en kultur där kundens framgång är i centr…"
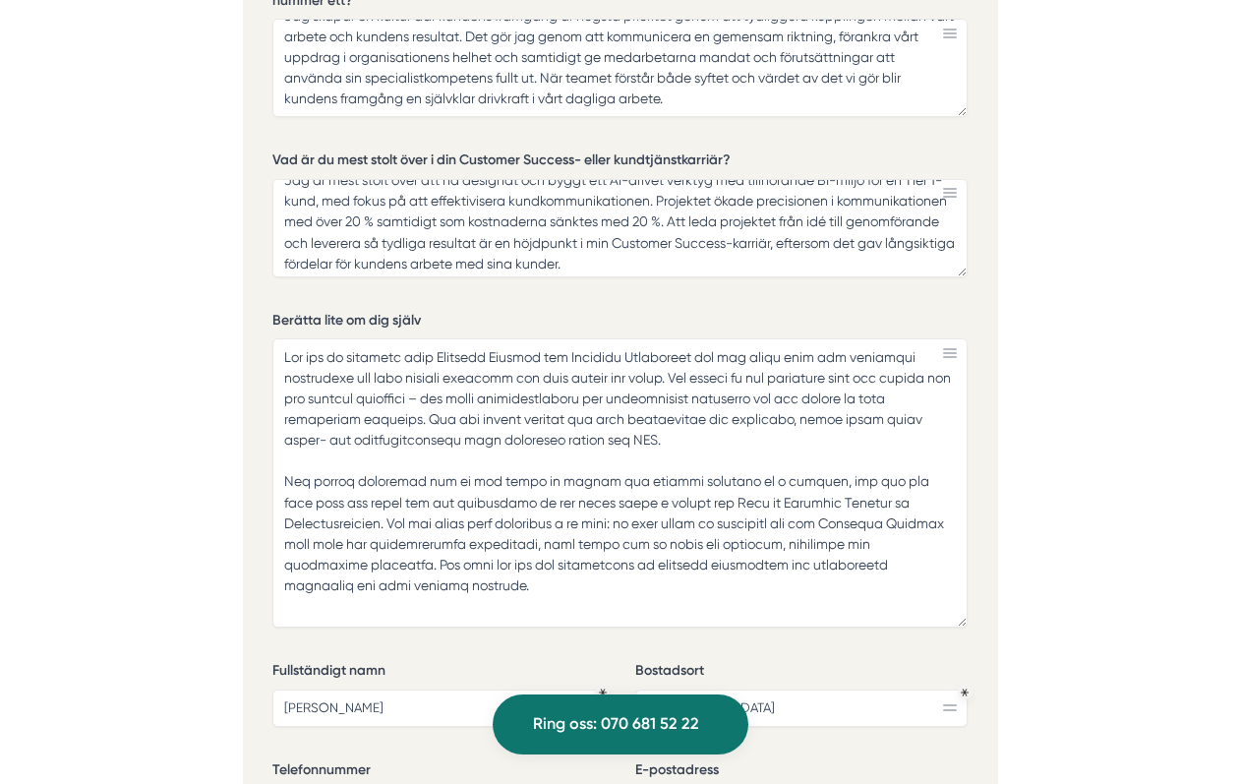
scroll to position [4518, 0]
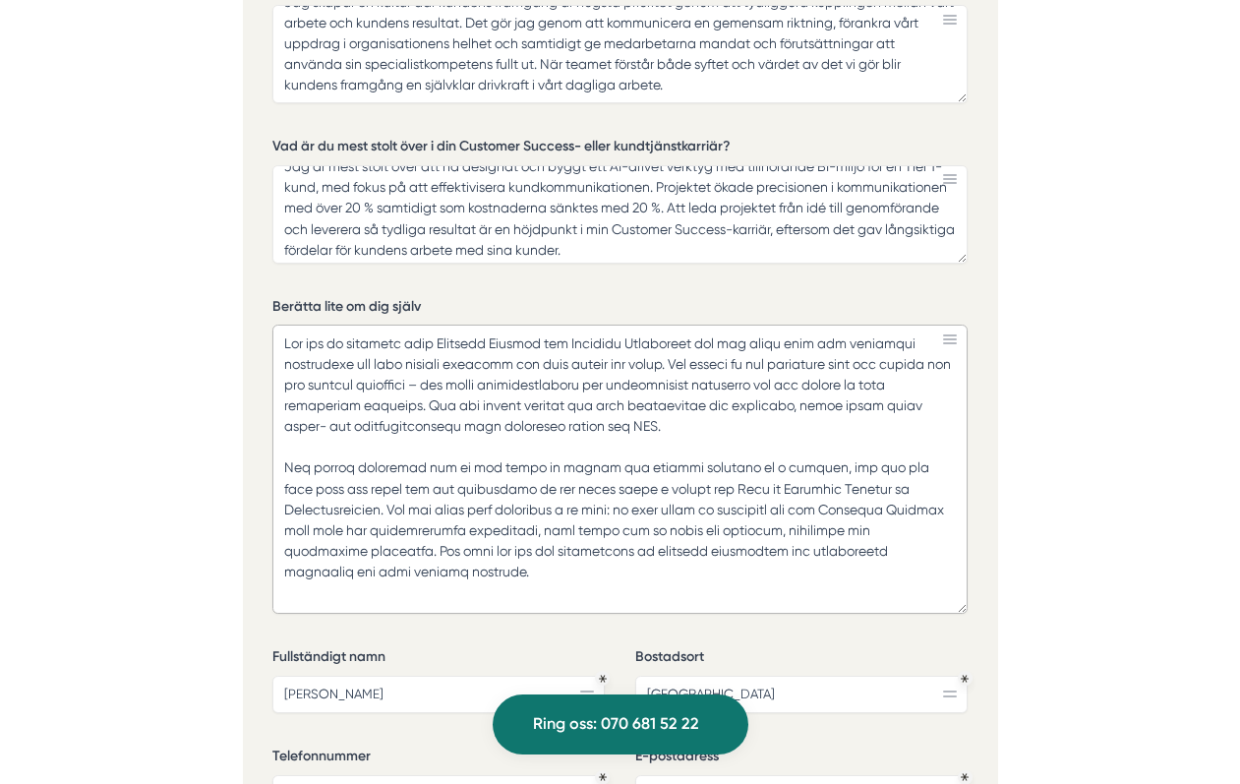
click at [590, 420] on textarea "Berätta lite om dig själv" at bounding box center [619, 469] width 695 height 289
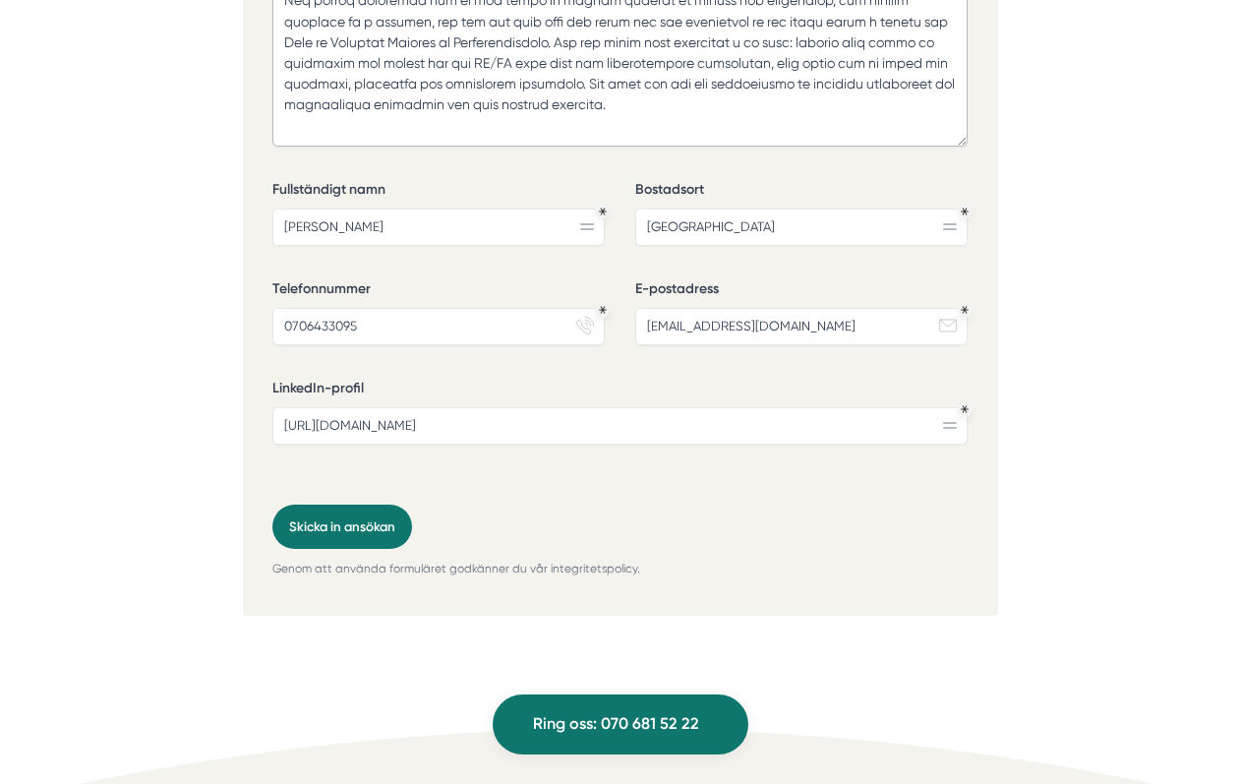
scroll to position [4991, 0]
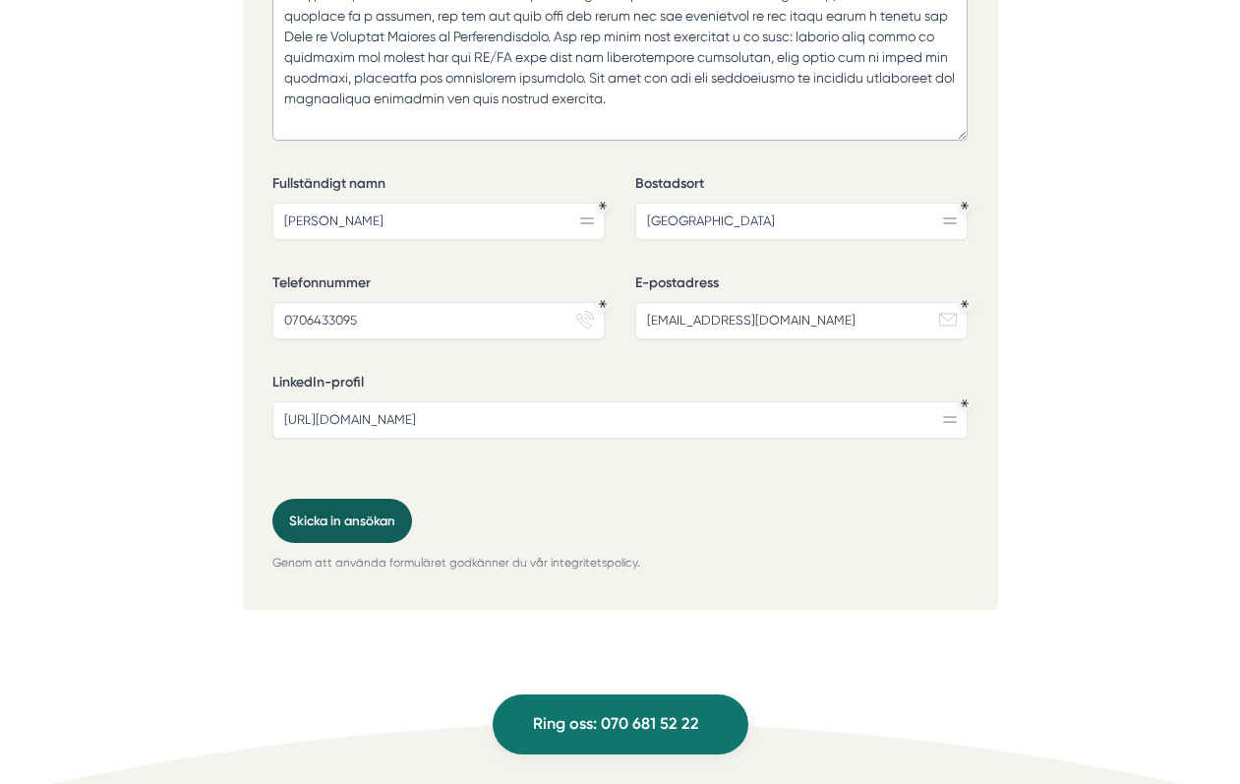
type textarea "Jag har en bakgrund inom Customer Success och Customer Experience där jag byggt…"
click at [352, 499] on button "Skicka in ansökan" at bounding box center [342, 521] width 140 height 44
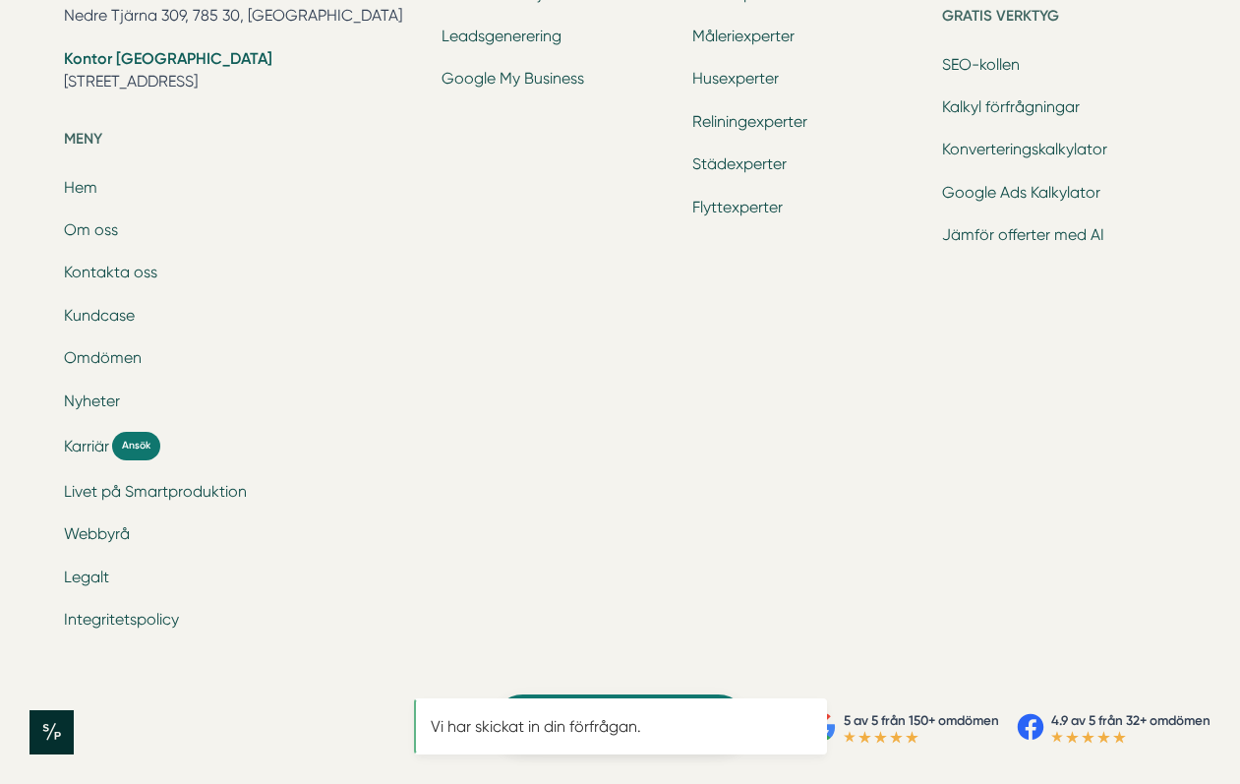
scroll to position [0, 0]
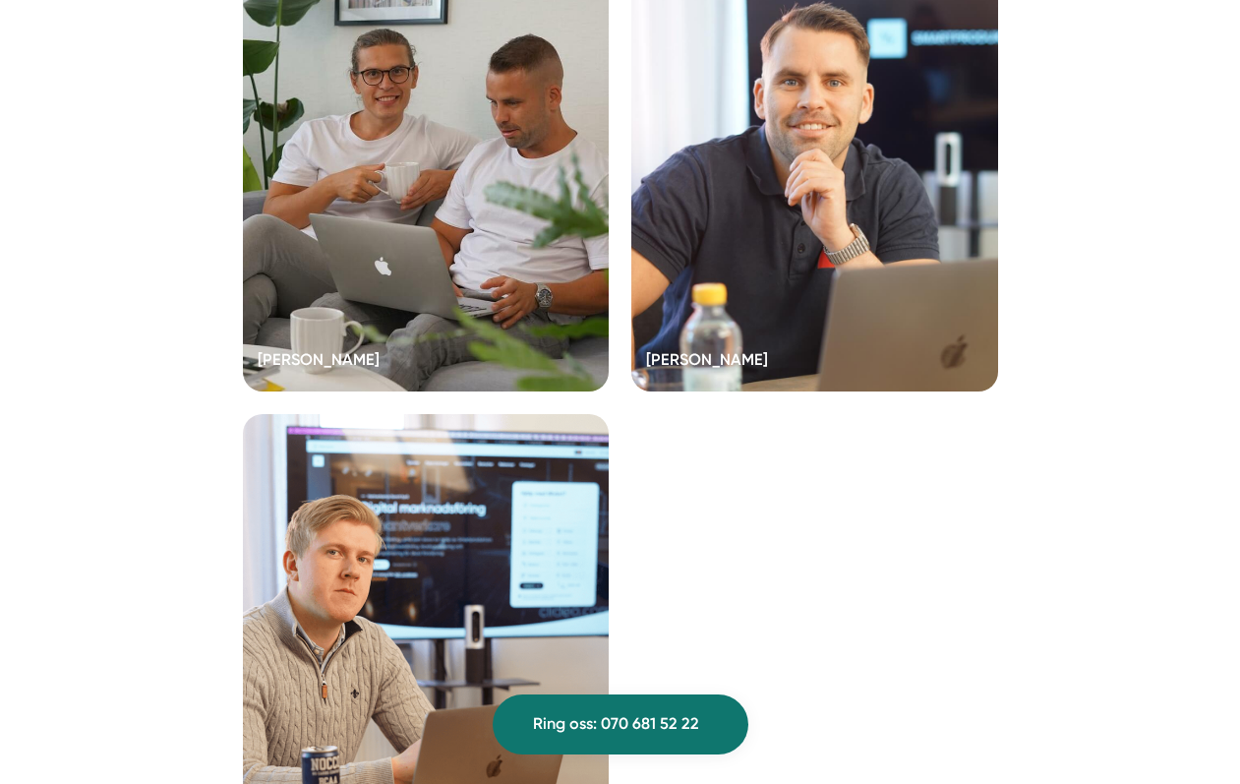
scroll to position [5134, 0]
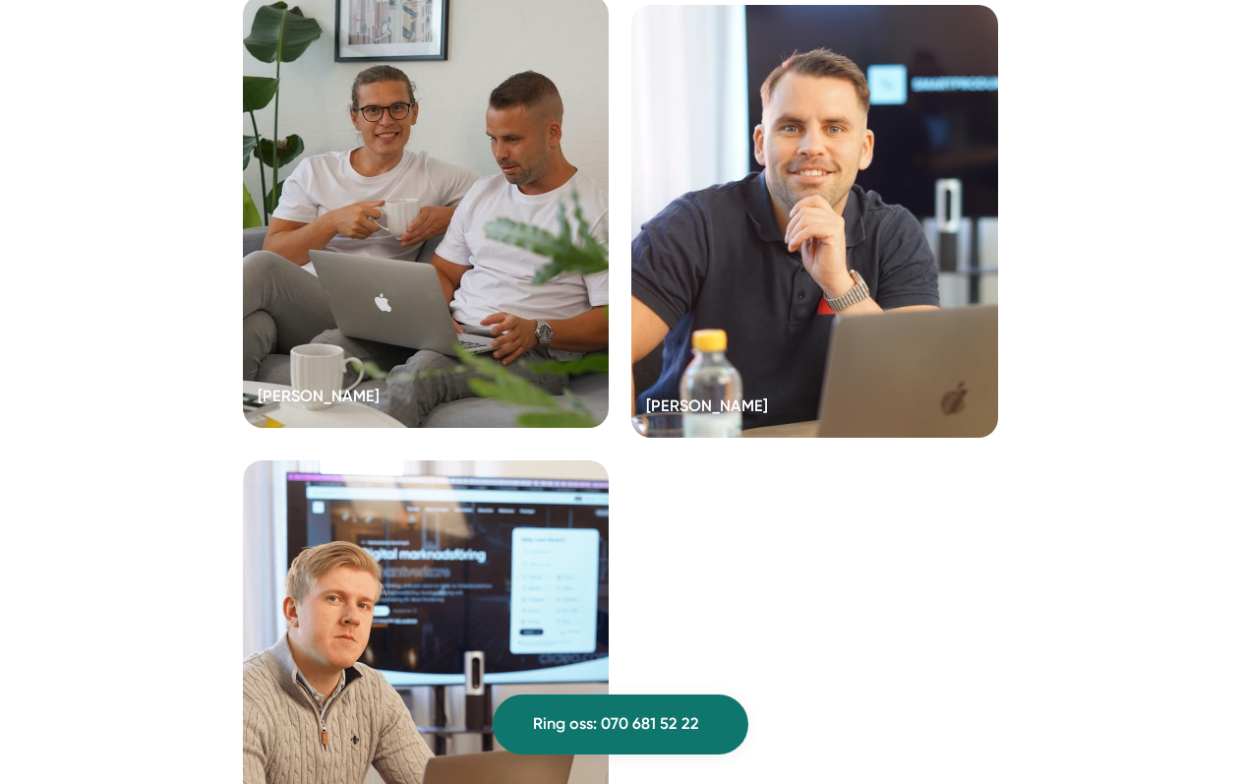
click at [358, 247] on div at bounding box center [426, 211] width 367 height 433
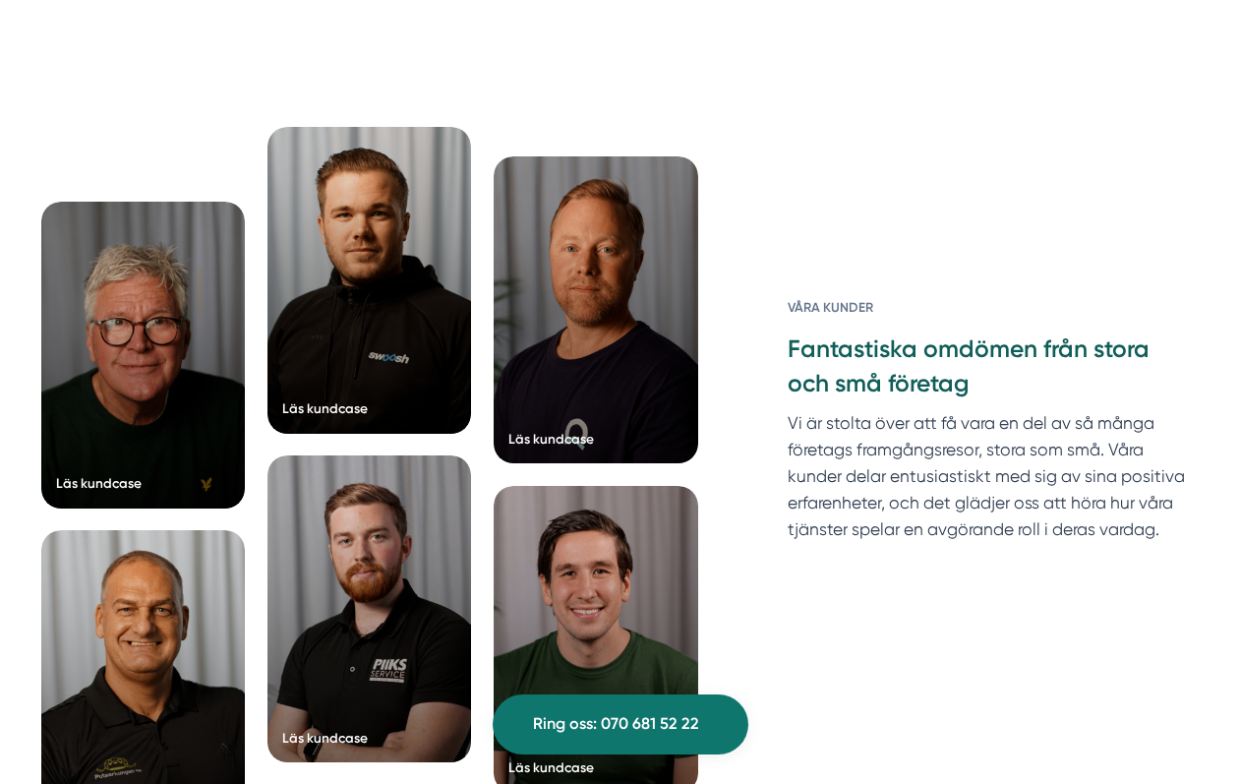
scroll to position [2483, 0]
